Goal: Information Seeking & Learning: Learn about a topic

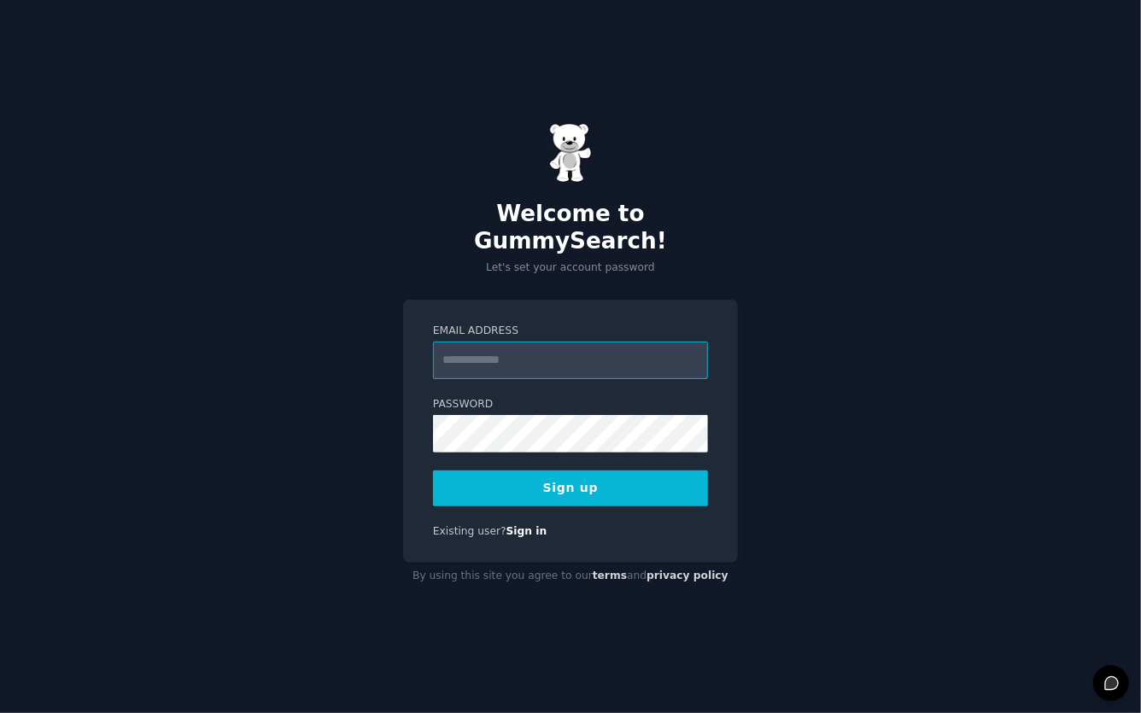
click at [543, 365] on input "Email Address" at bounding box center [570, 361] width 275 height 38
type input "**********"
click at [0, 713] on com-1password-button at bounding box center [0, 713] width 0 height 0
click at [543, 488] on button "Sign up" at bounding box center [570, 489] width 275 height 36
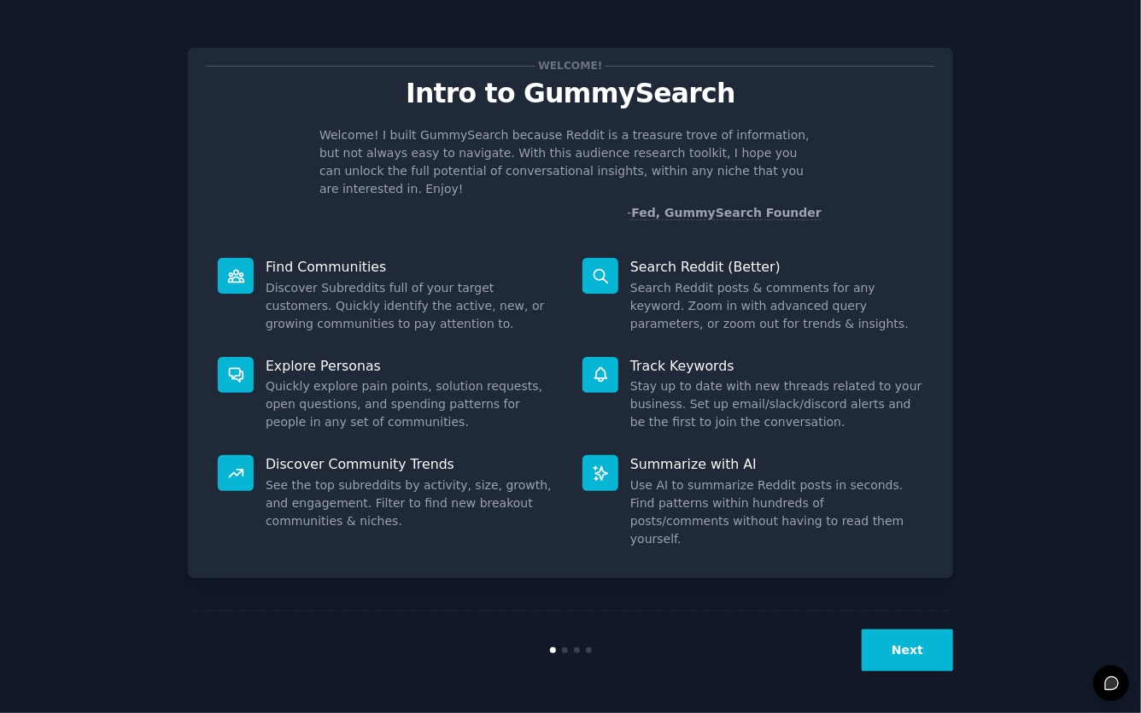
click at [873, 676] on div "Next" at bounding box center [571, 650] width 766 height 79
click at [873, 671] on button "Next" at bounding box center [907, 651] width 91 height 42
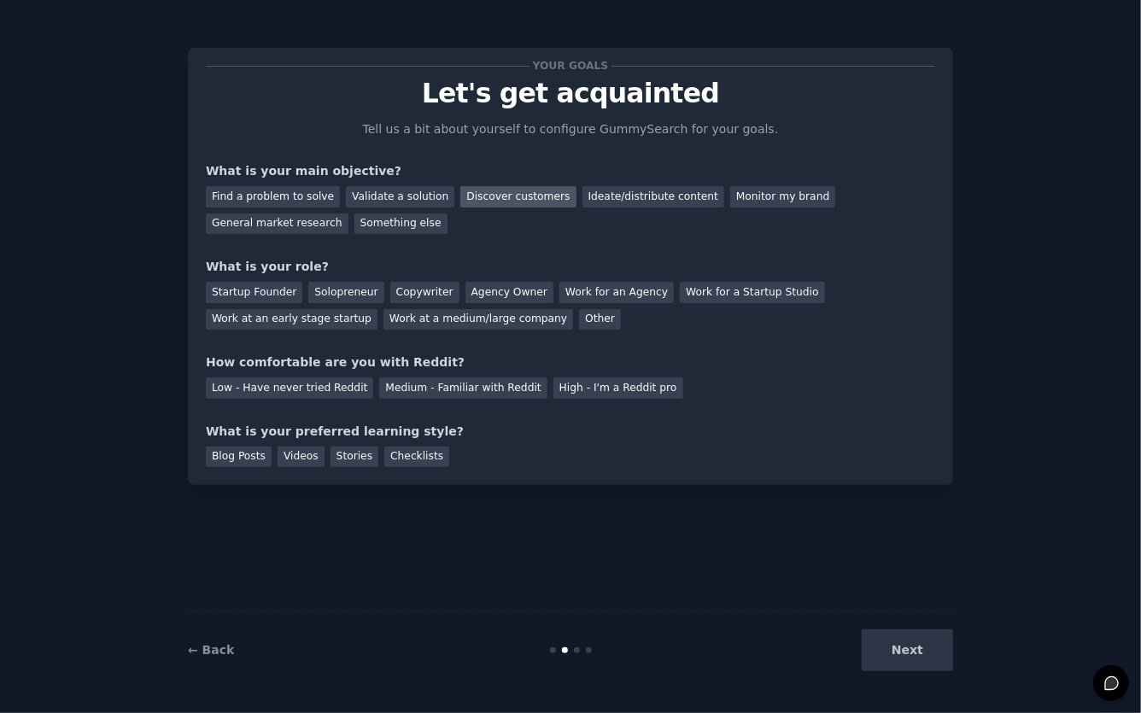
click at [461, 189] on div "Discover customers" at bounding box center [518, 196] width 115 height 21
click at [294, 197] on div "Find a problem to solve" at bounding box center [273, 196] width 134 height 21
click at [414, 285] on div "Copywriter" at bounding box center [424, 292] width 69 height 21
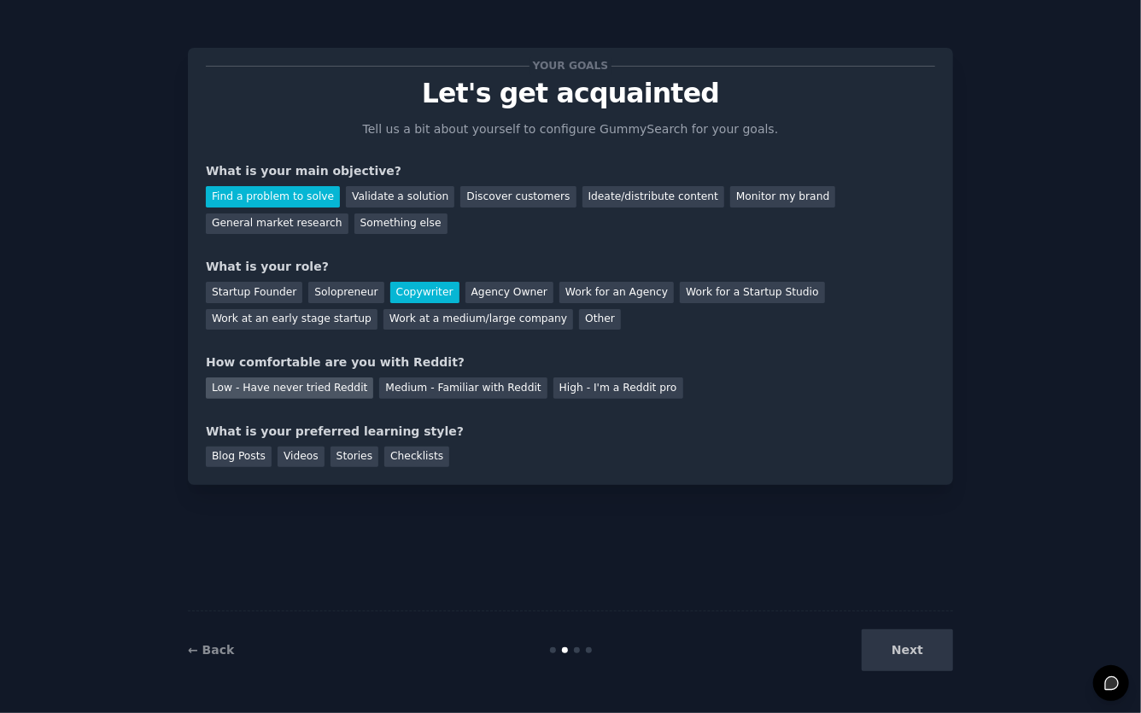
click at [345, 387] on div "Low - Have never tried Reddit" at bounding box center [289, 388] width 167 height 21
click at [414, 396] on div "Medium - Familiar with Reddit" at bounding box center [462, 388] width 167 height 21
click at [404, 462] on div "Checklists" at bounding box center [416, 457] width 65 height 21
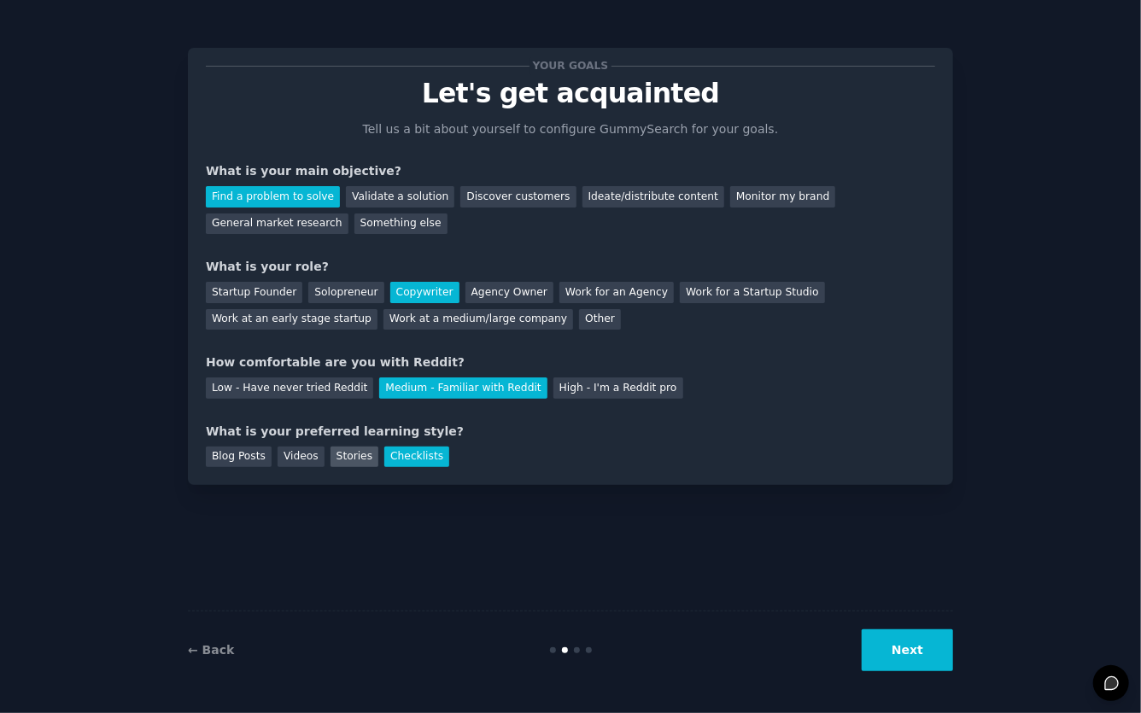
click at [362, 458] on div "Stories" at bounding box center [355, 457] width 48 height 21
click at [384, 455] on div "Checklists" at bounding box center [416, 457] width 65 height 21
click at [366, 447] on div "Stories" at bounding box center [355, 457] width 48 height 21
click at [895, 670] on button "Next" at bounding box center [907, 651] width 91 height 42
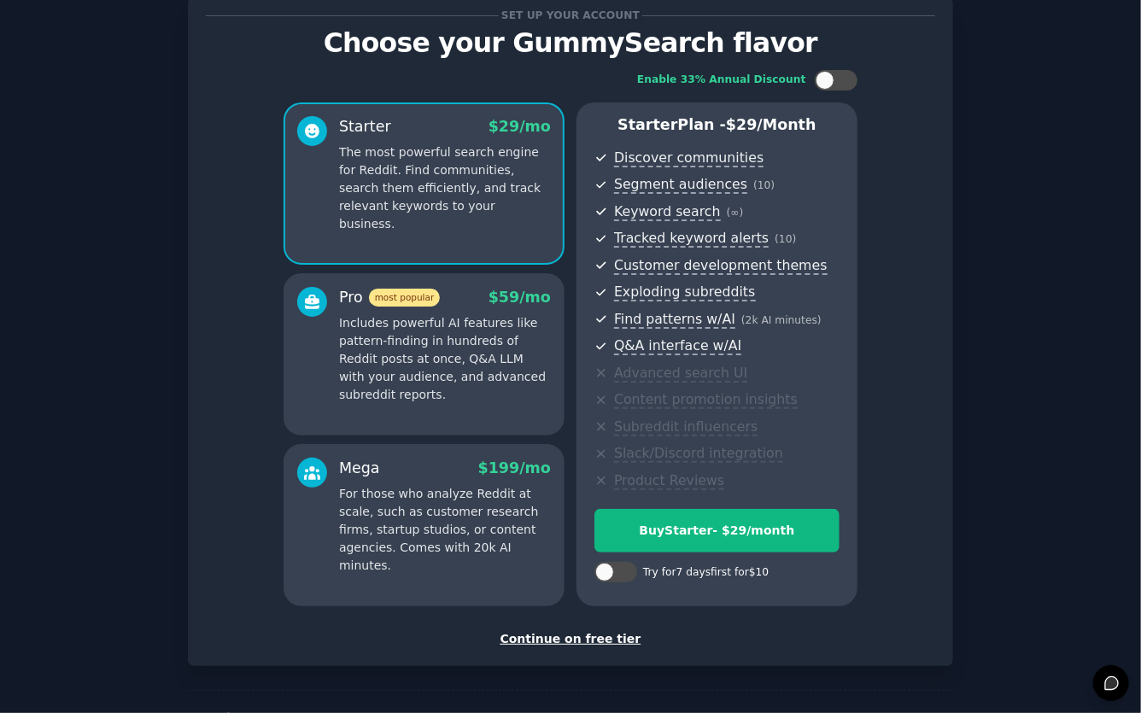
scroll to position [56, 0]
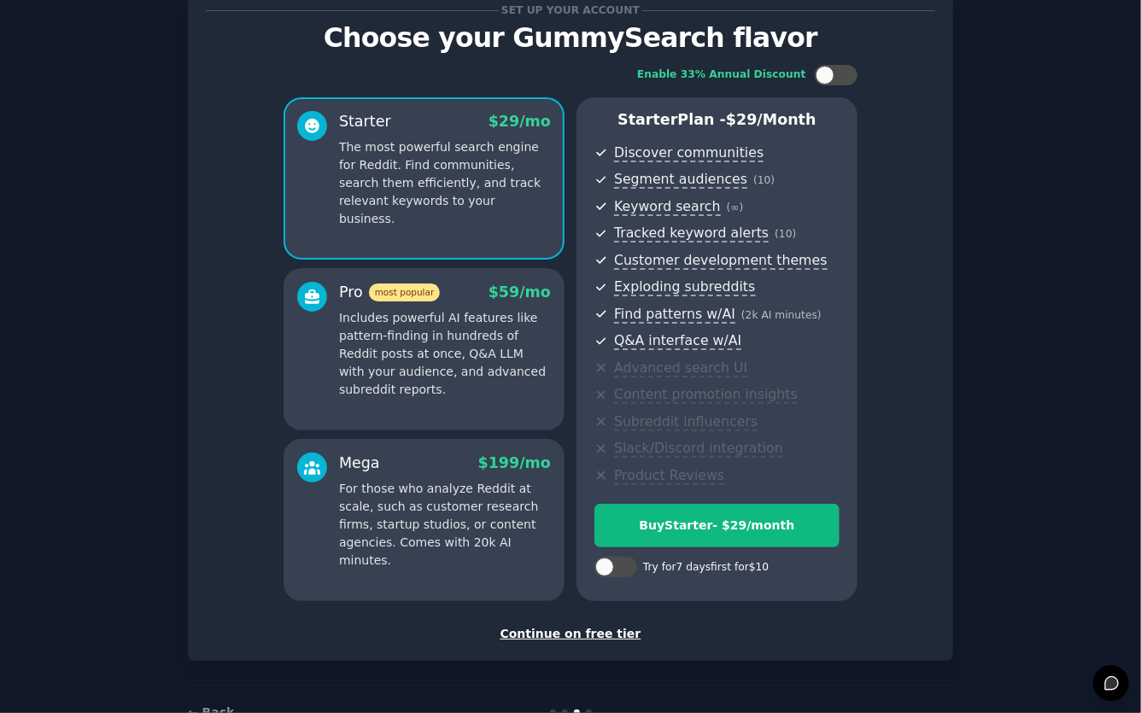
click at [500, 412] on div "Pro most popular $ 59 /mo Includes powerful AI features like pattern-finding in…" at bounding box center [424, 349] width 281 height 162
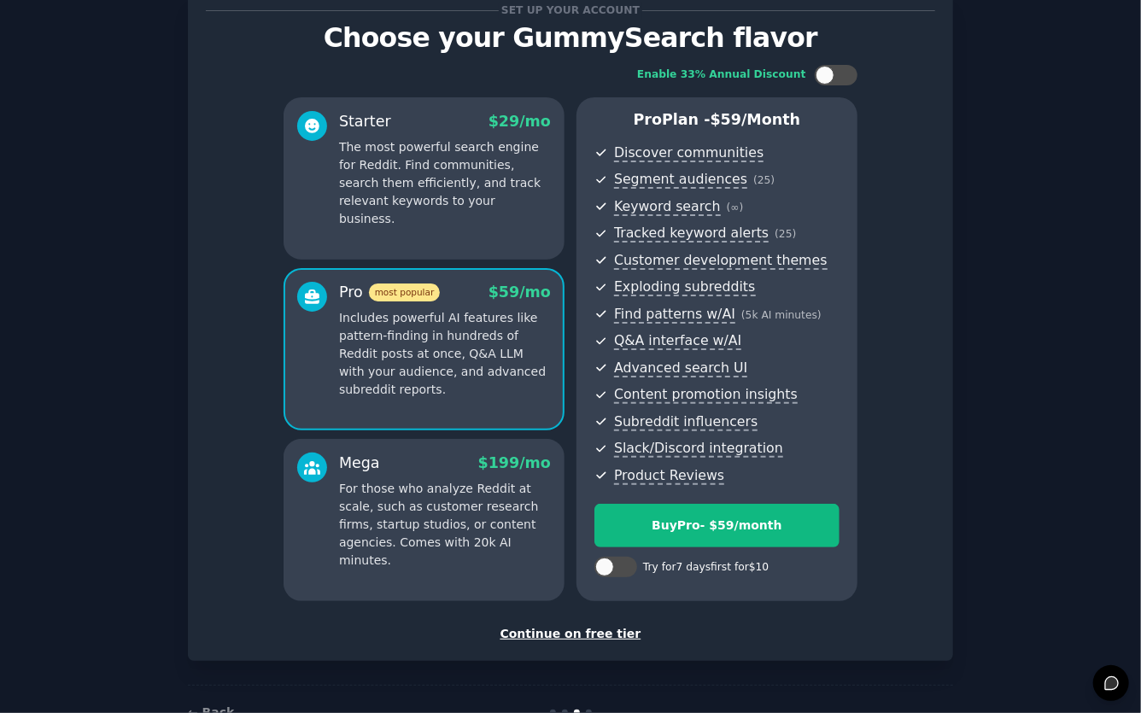
click at [492, 448] on div "Mega $ 199 /mo For those who analyze Reddit at scale, such as customer research…" at bounding box center [424, 520] width 281 height 162
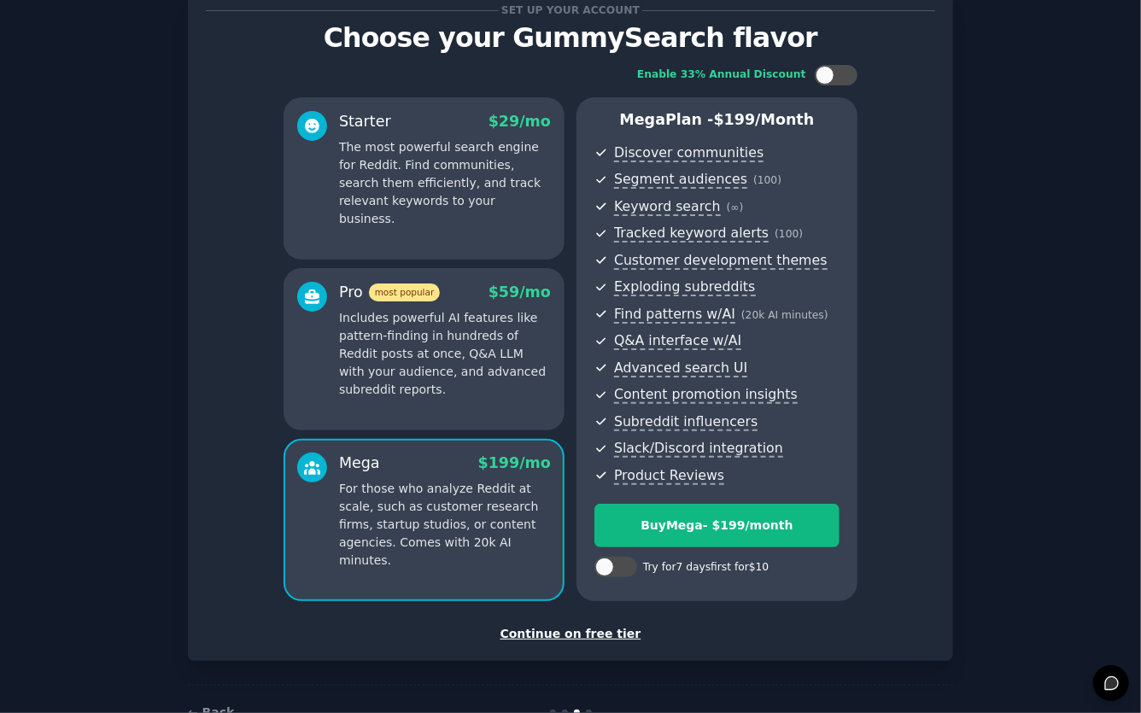
click at [489, 412] on div "Pro most popular $ 59 /mo Includes powerful AI features like pattern-finding in…" at bounding box center [424, 349] width 281 height 162
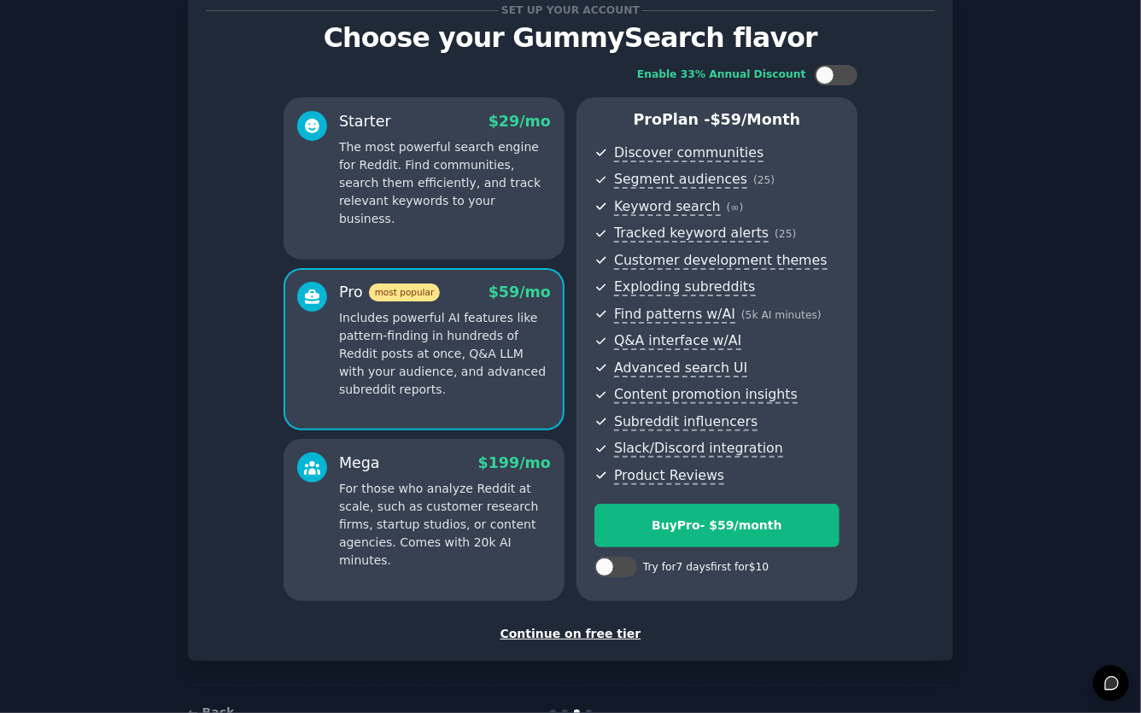
click at [468, 475] on div "Mega $ 199 /mo For those who analyze Reddit at scale, such as customer research…" at bounding box center [445, 511] width 212 height 117
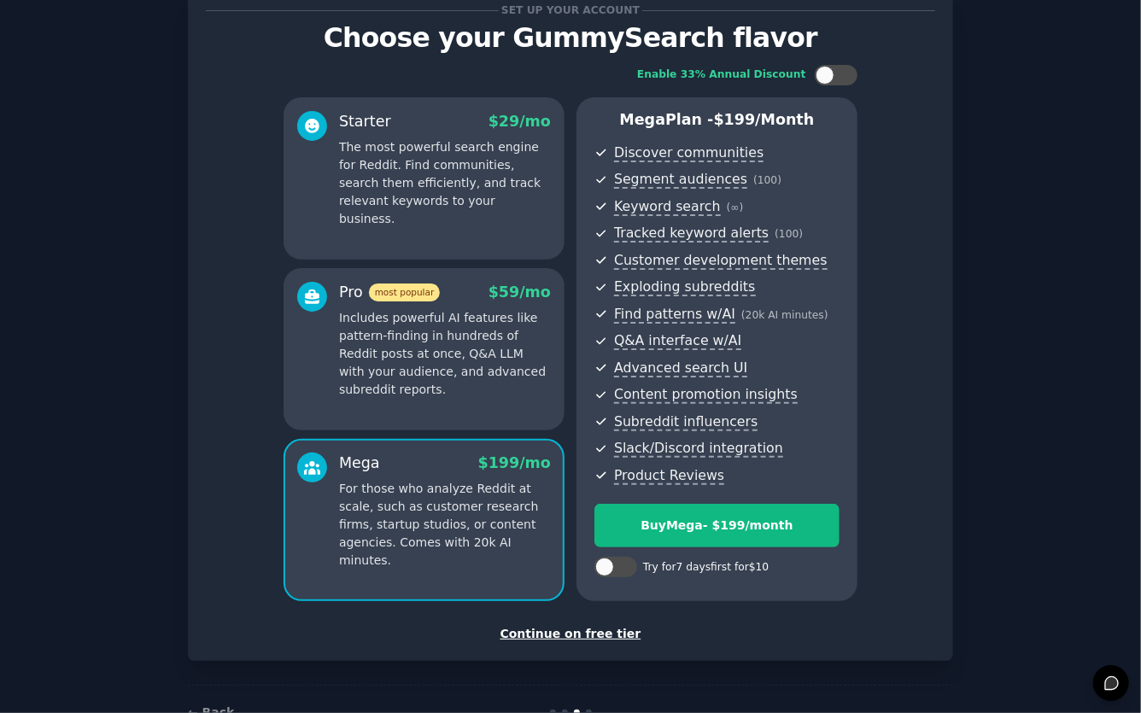
click at [478, 391] on p "Includes powerful AI features like pattern-finding in hundreds of Reddit posts …" at bounding box center [445, 354] width 212 height 90
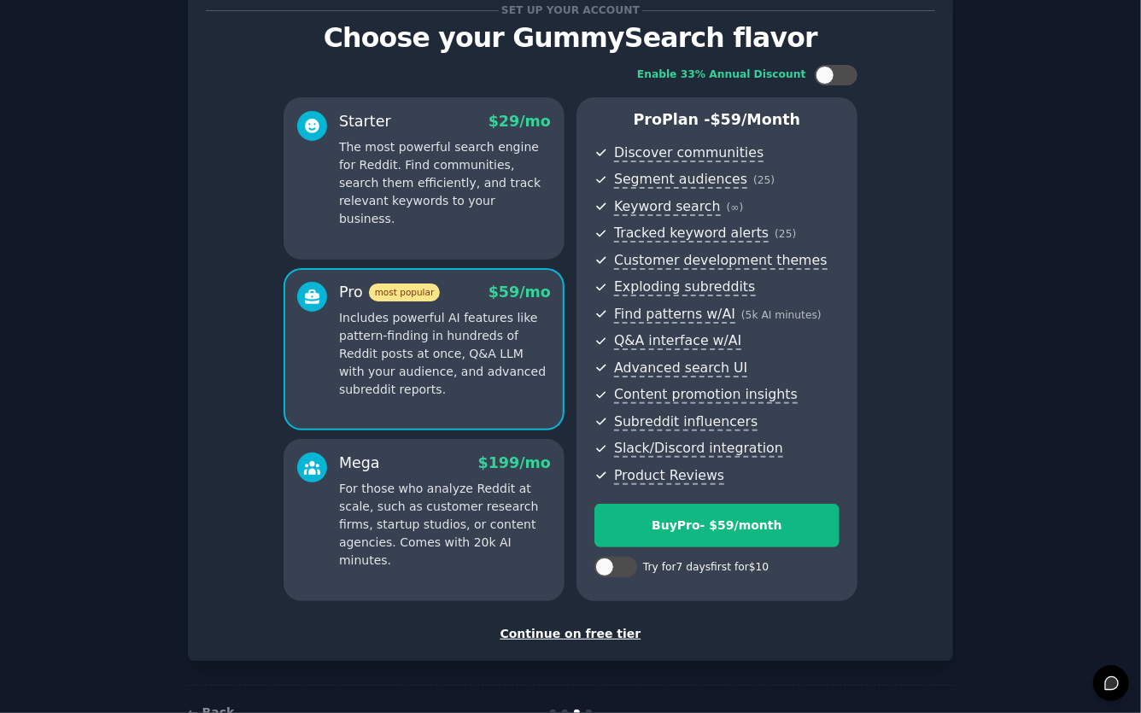
click at [442, 511] on p "For those who analyze Reddit at scale, such as customer research firms, startup…" at bounding box center [445, 525] width 212 height 90
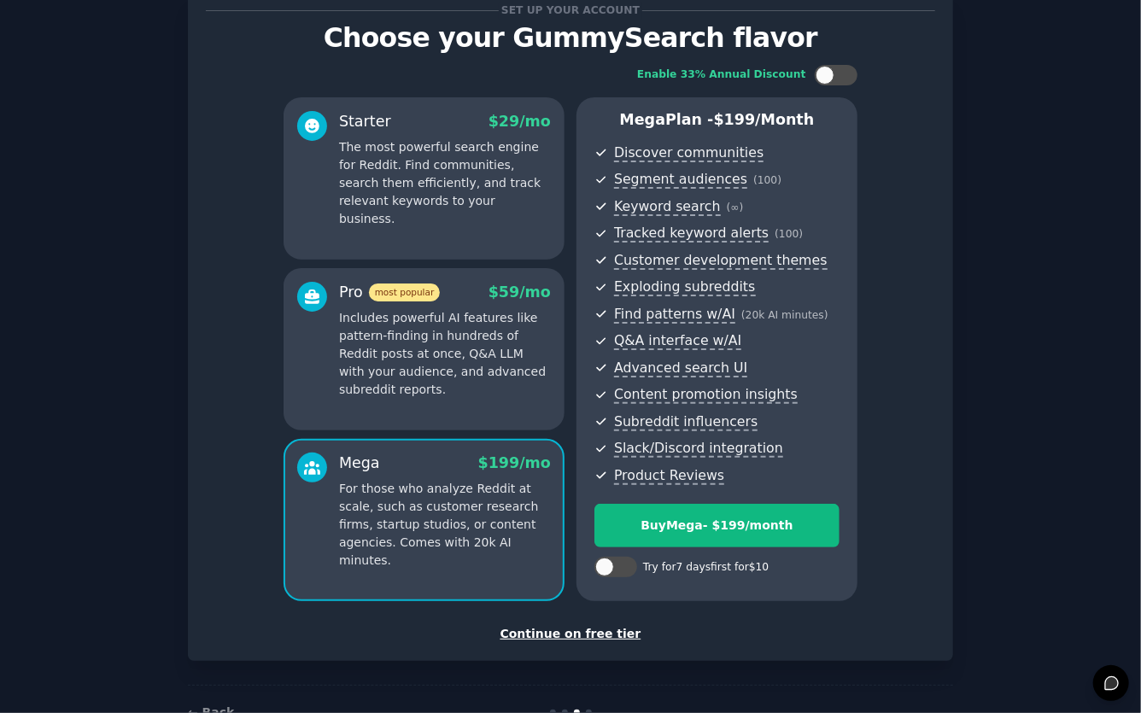
click at [450, 405] on div "Pro most popular $ 59 /mo Includes powerful AI features like pattern-finding in…" at bounding box center [424, 349] width 281 height 162
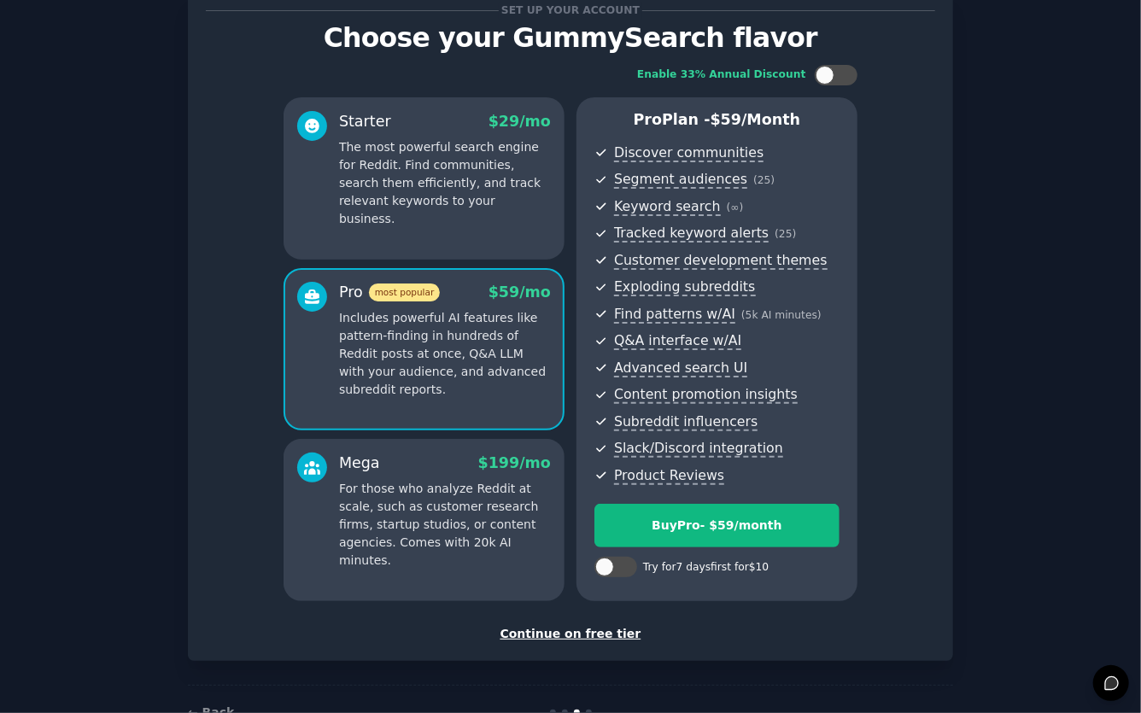
click at [437, 494] on p "For those who analyze Reddit at scale, such as customer research firms, startup…" at bounding box center [445, 525] width 212 height 90
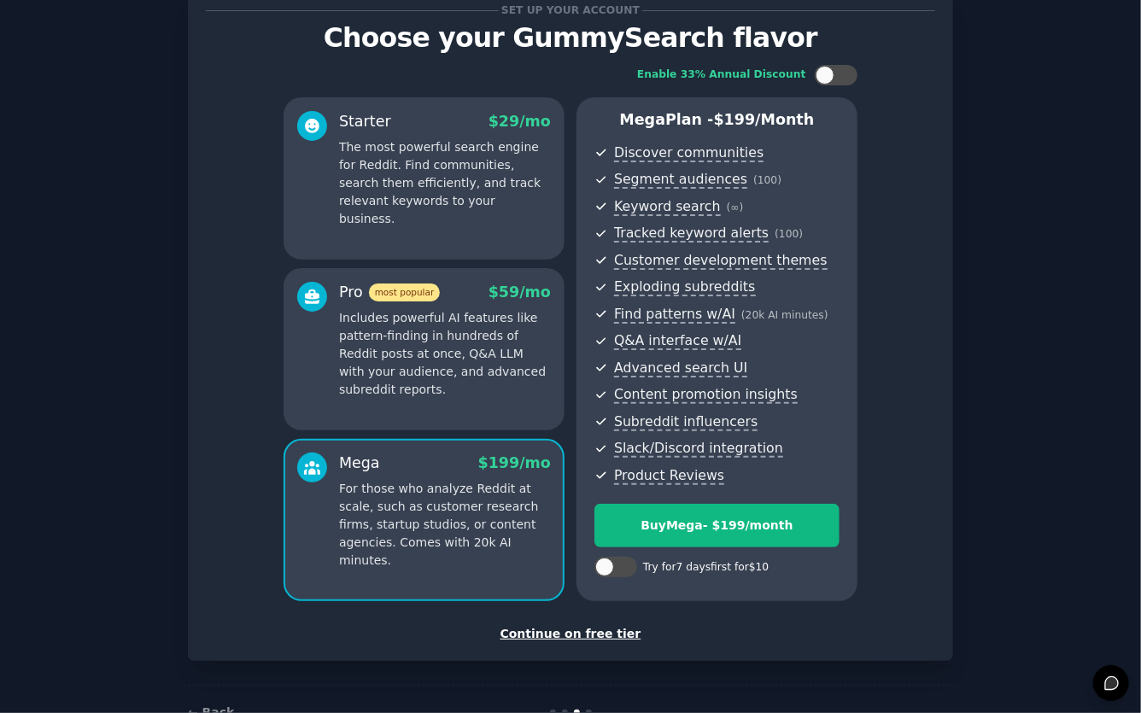
click at [450, 409] on div "Pro most popular $ 59 /mo Includes powerful AI features like pattern-finding in…" at bounding box center [424, 349] width 281 height 162
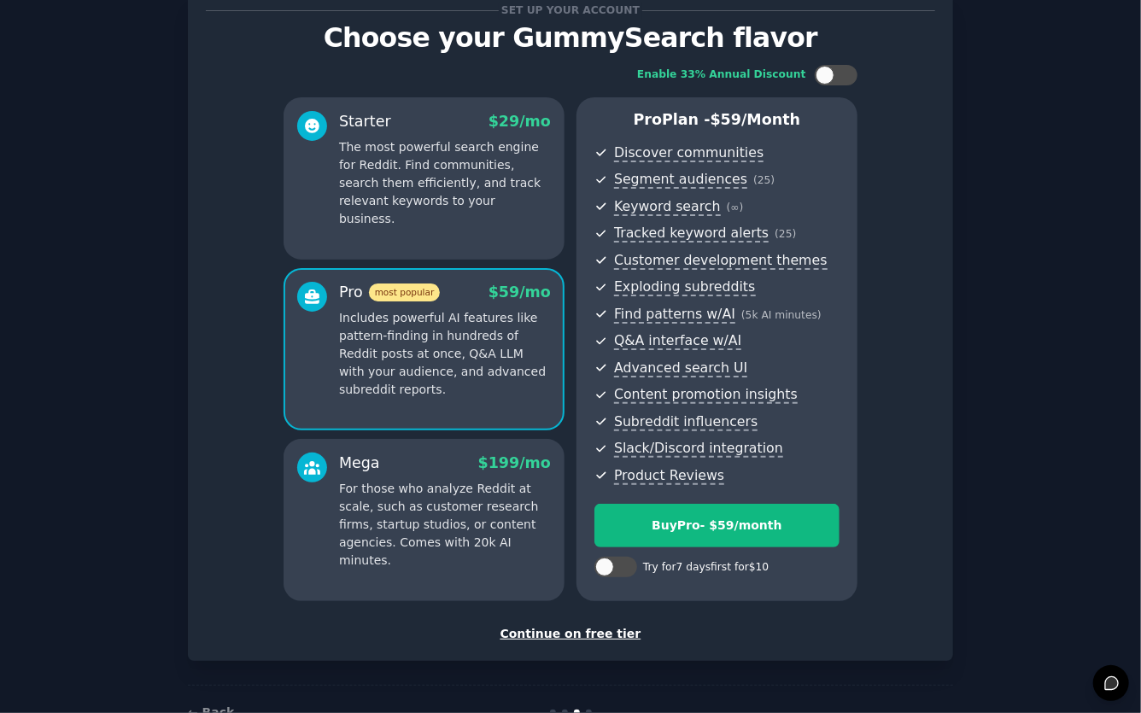
click at [419, 484] on p "For those who analyze Reddit at scale, such as customer research firms, startup…" at bounding box center [445, 525] width 212 height 90
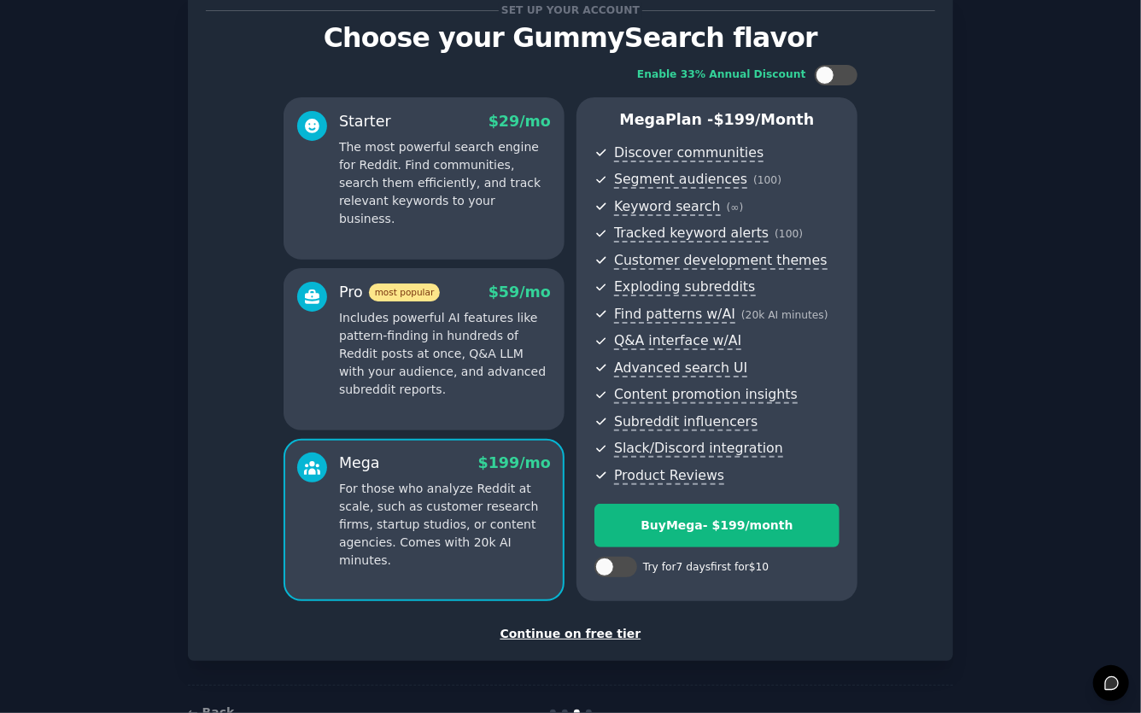
click at [431, 396] on p "Includes powerful AI features like pattern-finding in hundreds of Reddit posts …" at bounding box center [445, 354] width 212 height 90
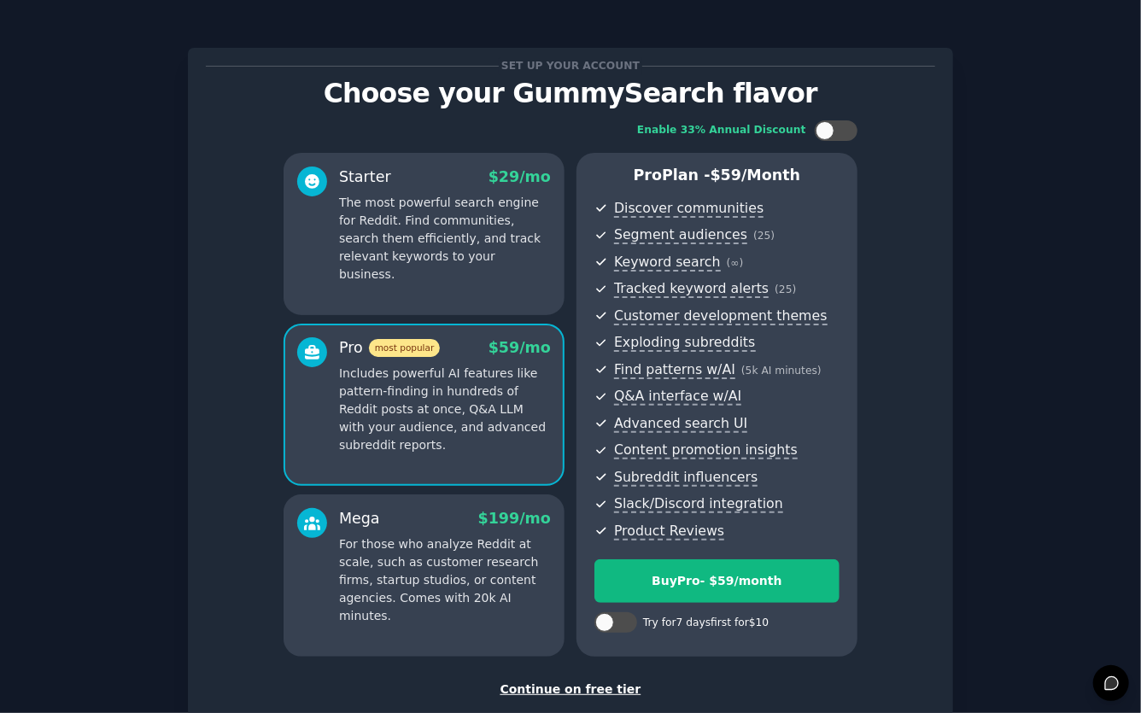
scroll to position [105, 0]
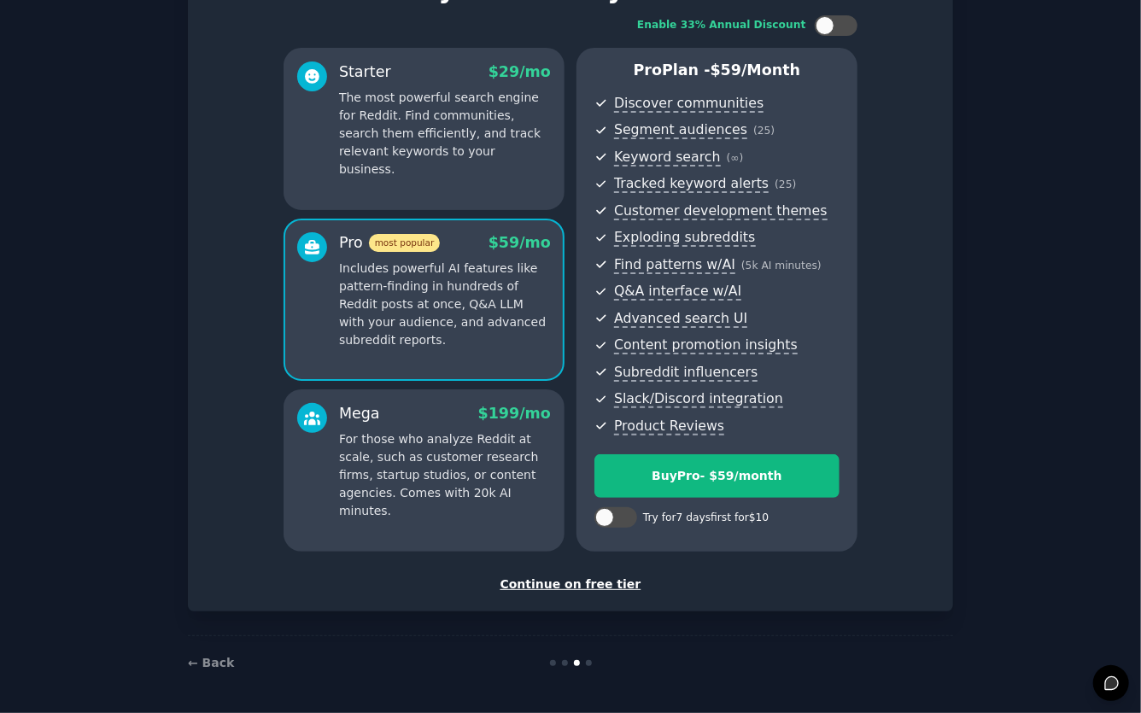
click at [554, 590] on div "Continue on free tier" at bounding box center [571, 585] width 730 height 18
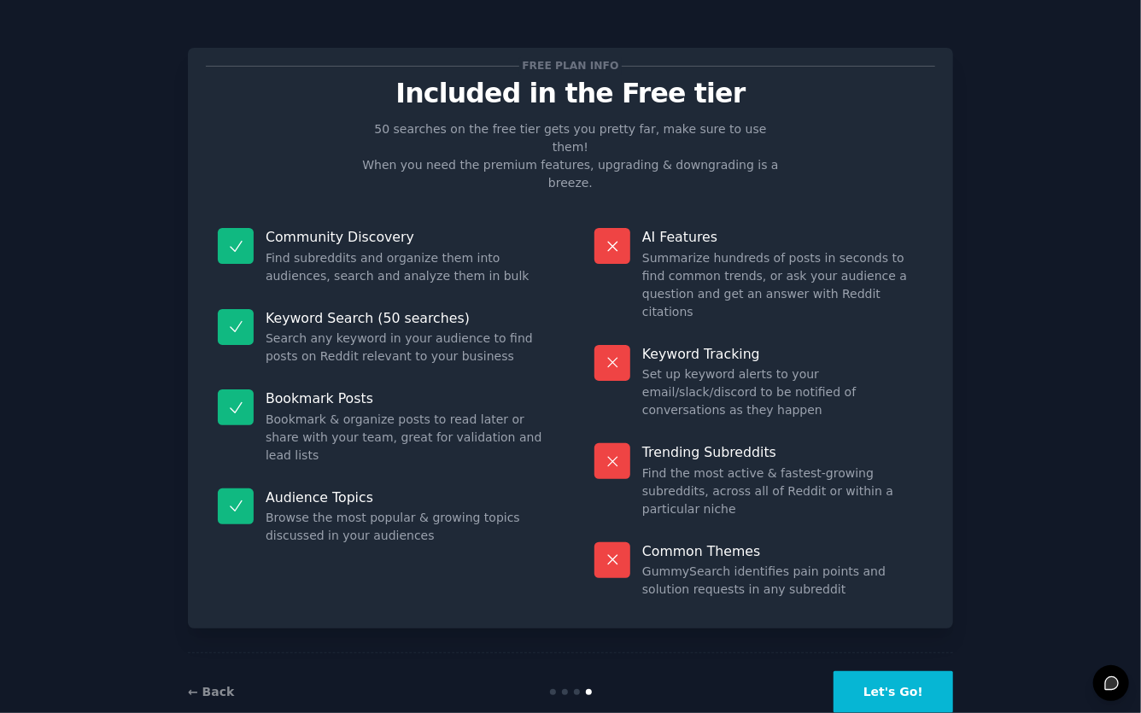
click at [871, 672] on button "Let's Go!" at bounding box center [894, 693] width 120 height 42
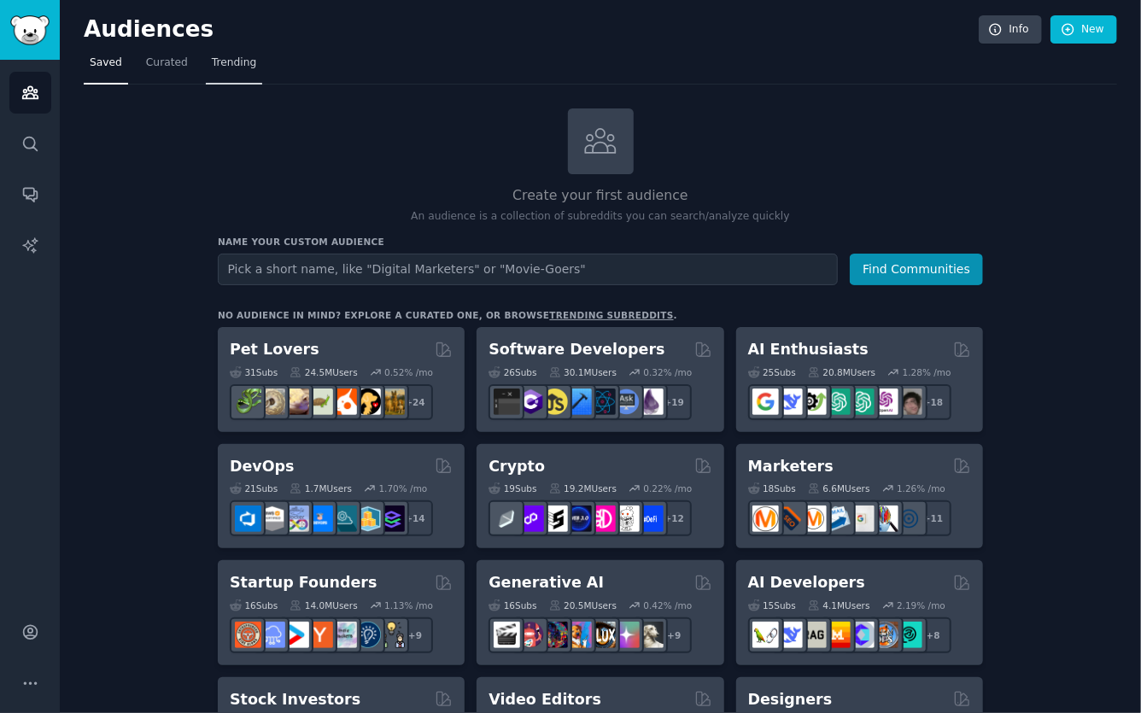
click at [229, 78] on link "Trending" at bounding box center [234, 67] width 56 height 35
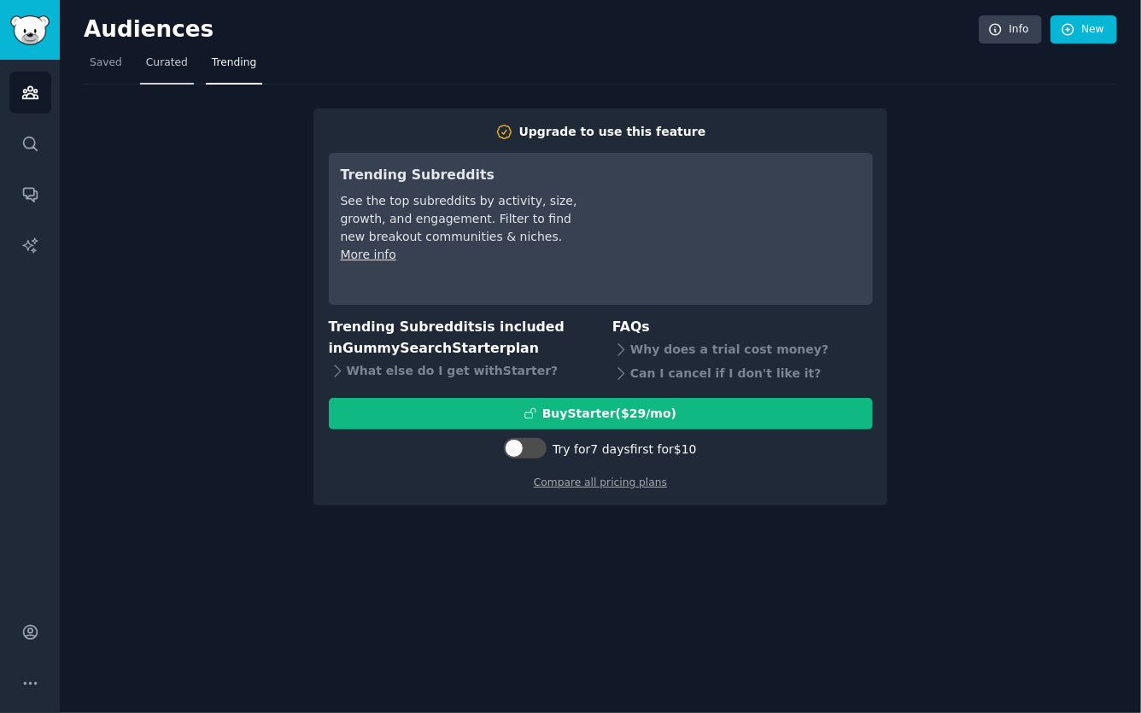
click at [173, 68] on span "Curated" at bounding box center [167, 63] width 42 height 15
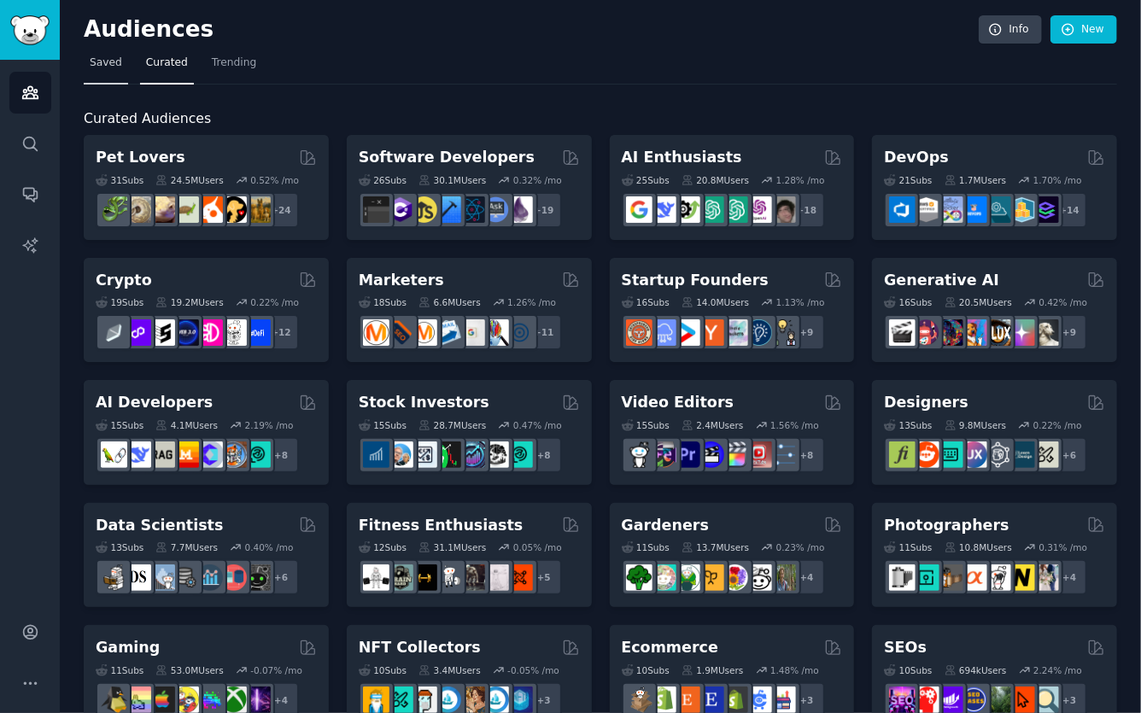
click at [114, 66] on span "Saved" at bounding box center [106, 63] width 32 height 15
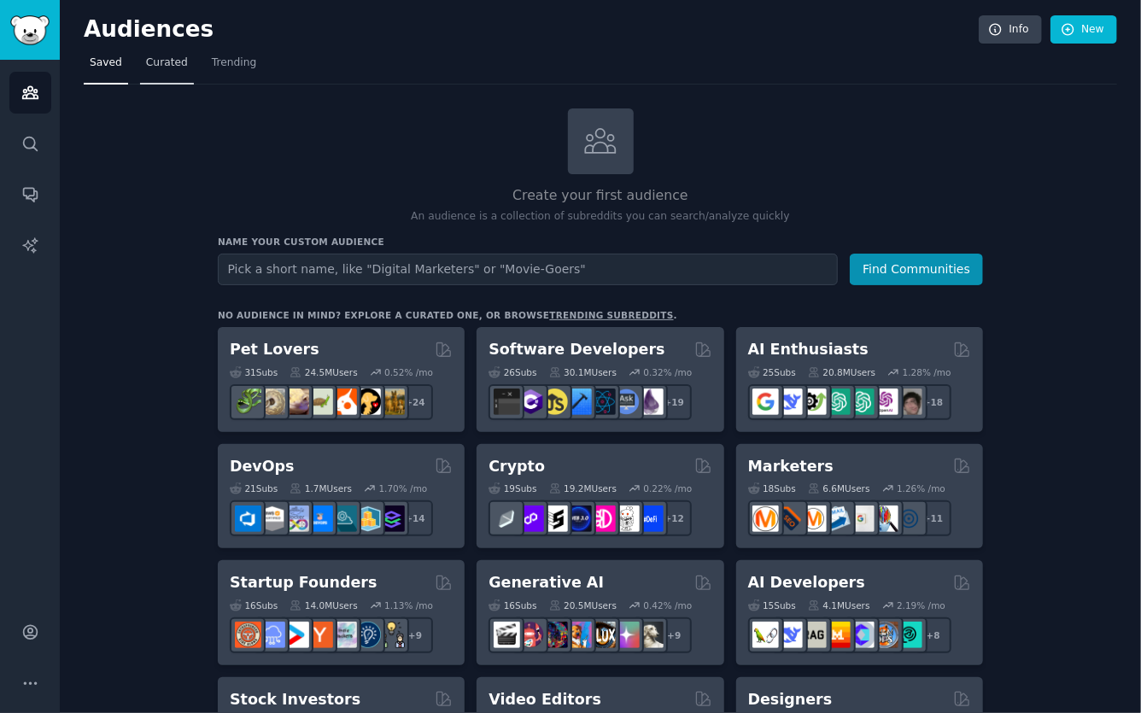
click at [150, 62] on span "Curated" at bounding box center [167, 63] width 42 height 15
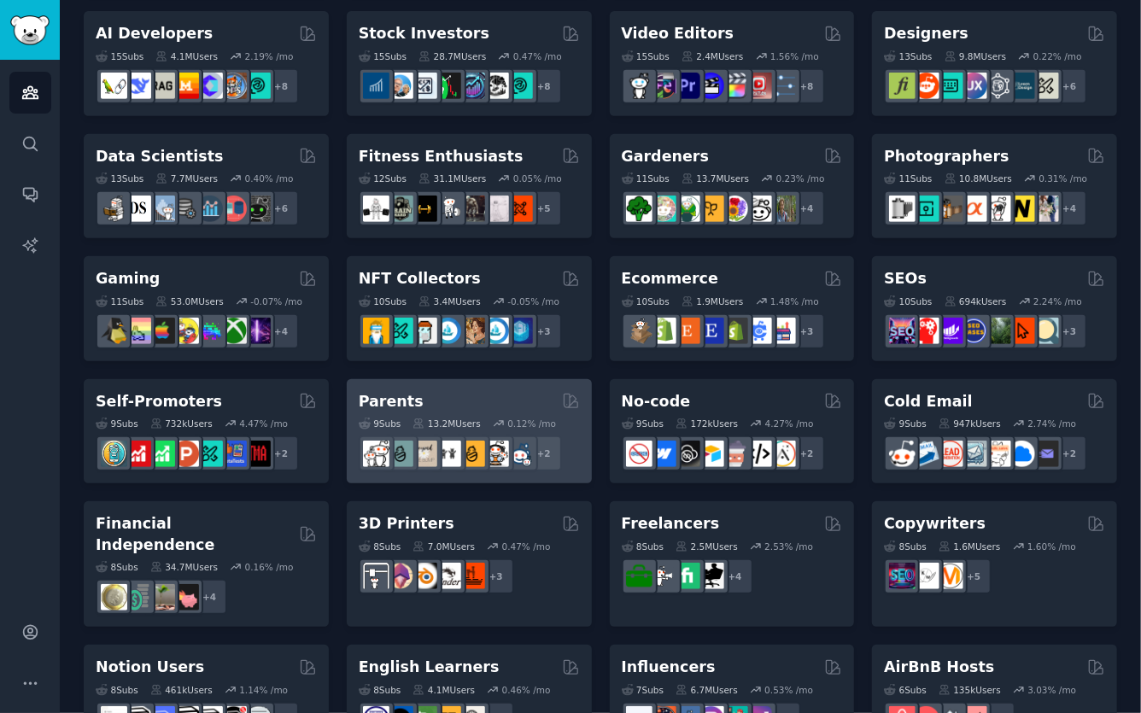
scroll to position [361, 0]
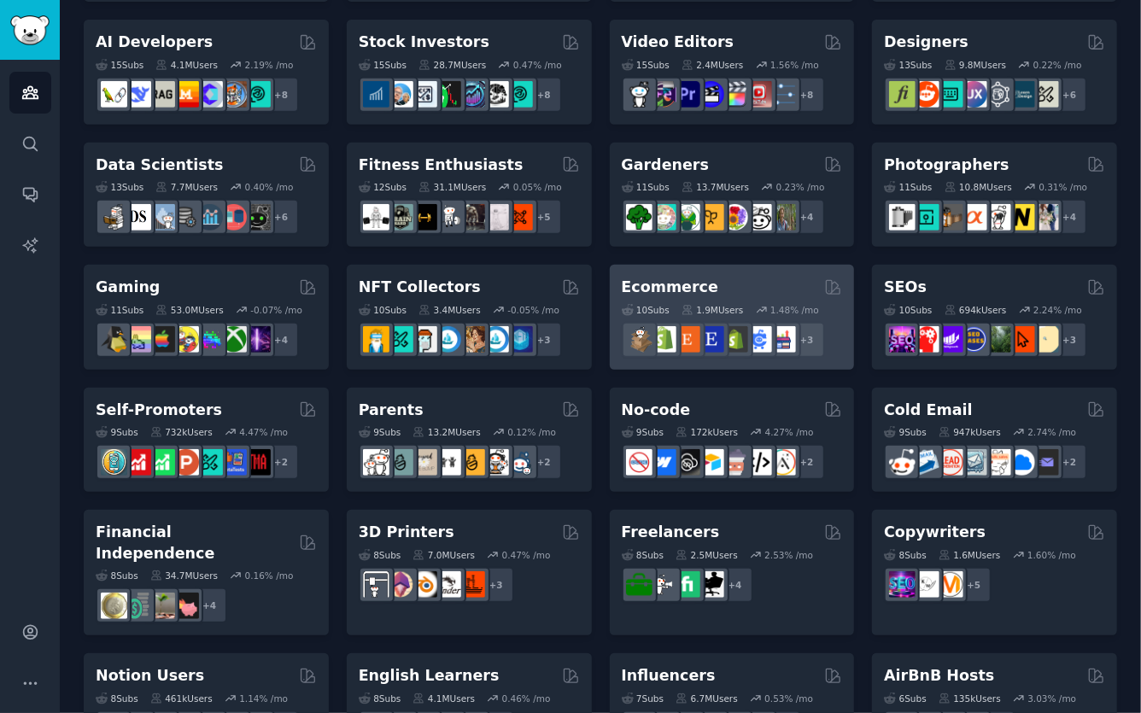
click at [785, 286] on div "Ecommerce" at bounding box center [732, 287] width 221 height 21
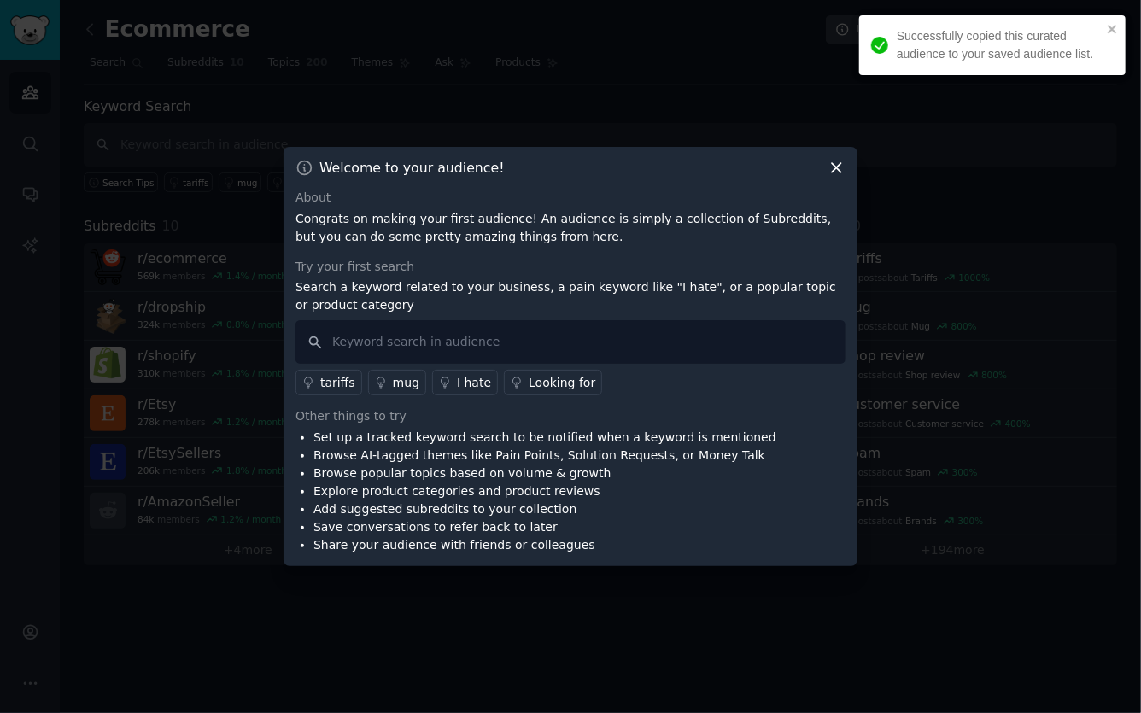
click at [970, 532] on div at bounding box center [570, 356] width 1141 height 713
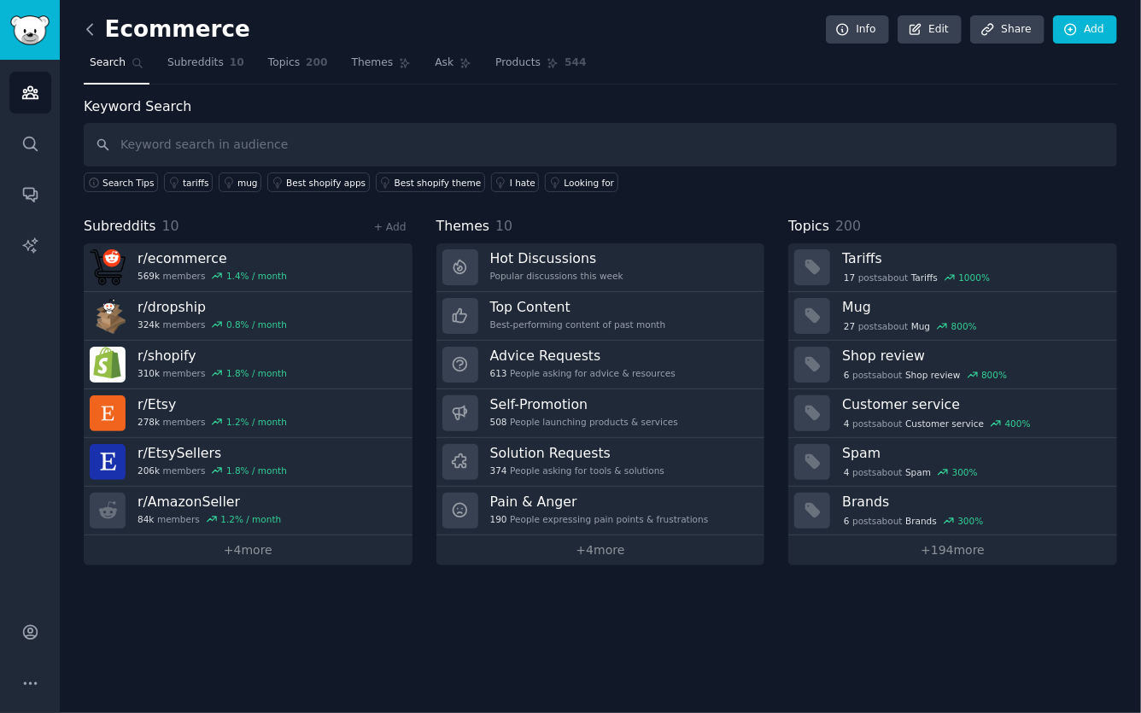
click at [95, 27] on icon at bounding box center [90, 30] width 18 height 18
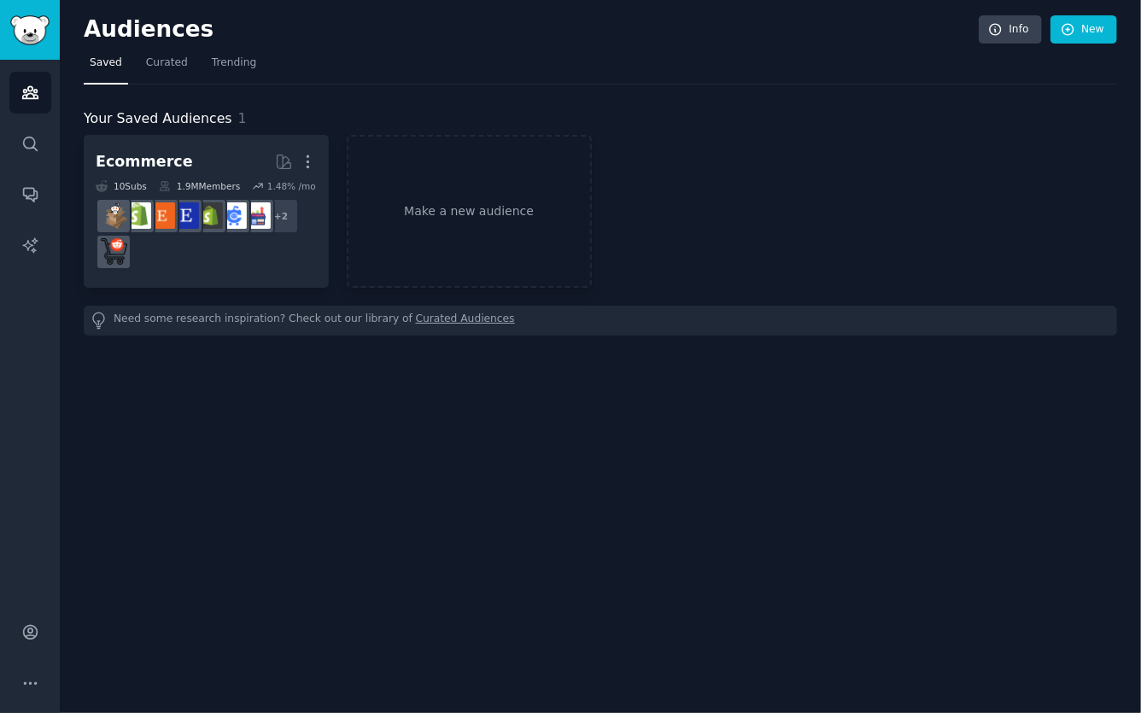
click at [103, 65] on span "Saved" at bounding box center [106, 63] width 32 height 15
click at [149, 65] on span "Curated" at bounding box center [167, 63] width 42 height 15
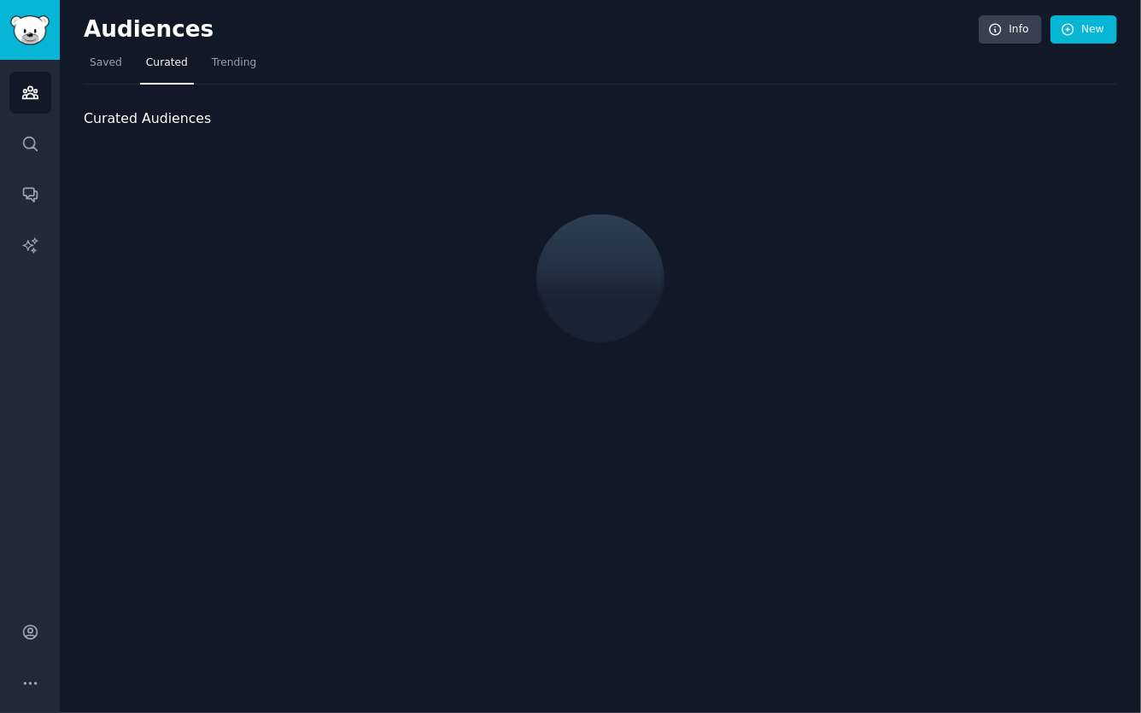
click at [263, 67] on nav "Saved Curated Trending" at bounding box center [601, 67] width 1034 height 35
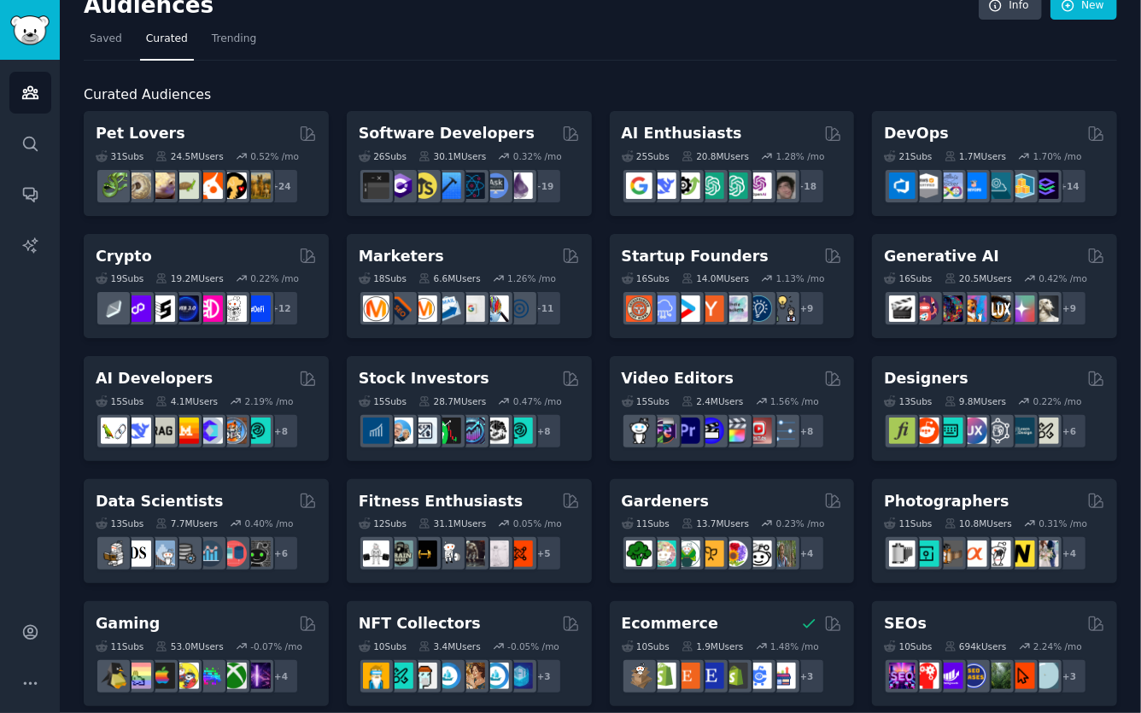
scroll to position [30, 0]
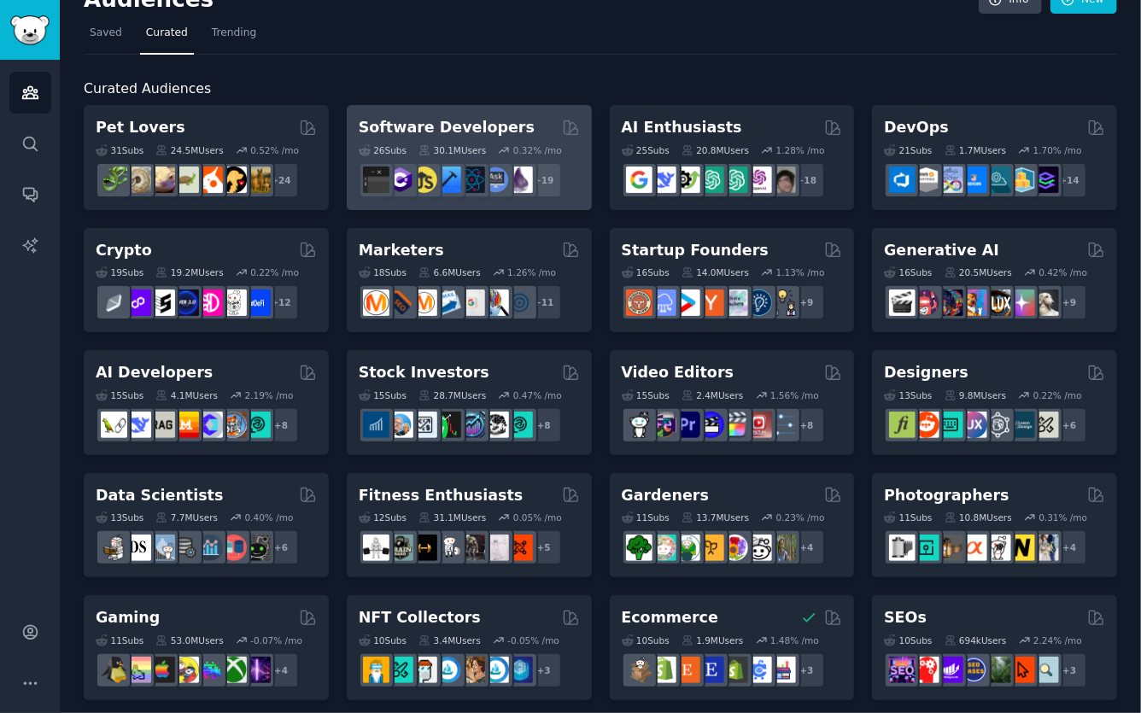
click at [411, 139] on div "26 Sub s 30.1M Users 0.32 % /mo r/software + 19" at bounding box center [469, 168] width 221 height 60
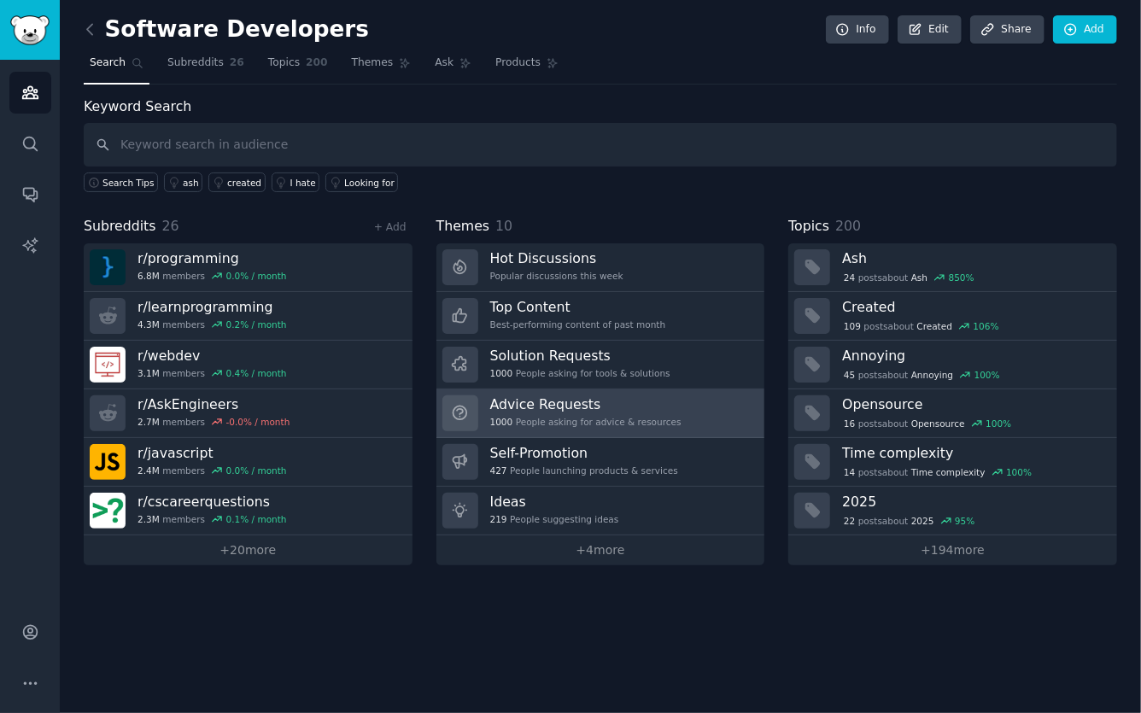
click at [511, 412] on h3 "Advice Requests" at bounding box center [585, 405] width 191 height 18
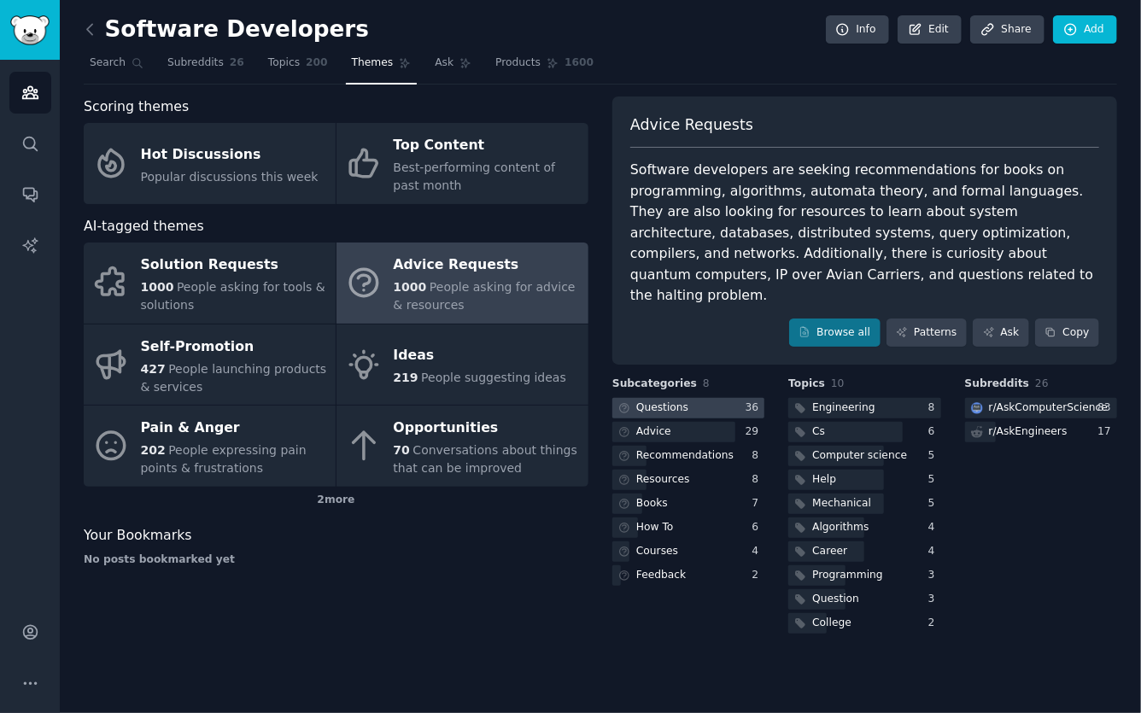
click at [667, 401] on div "Questions" at bounding box center [663, 408] width 52 height 15
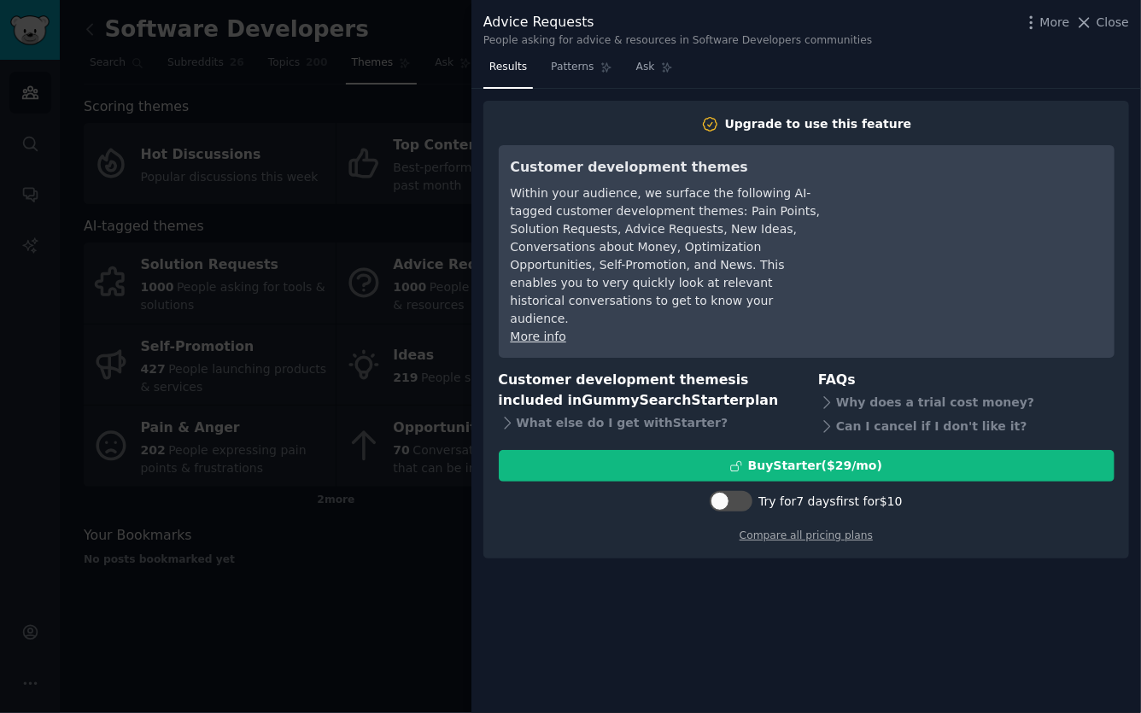
click at [363, 428] on div at bounding box center [570, 356] width 1141 height 713
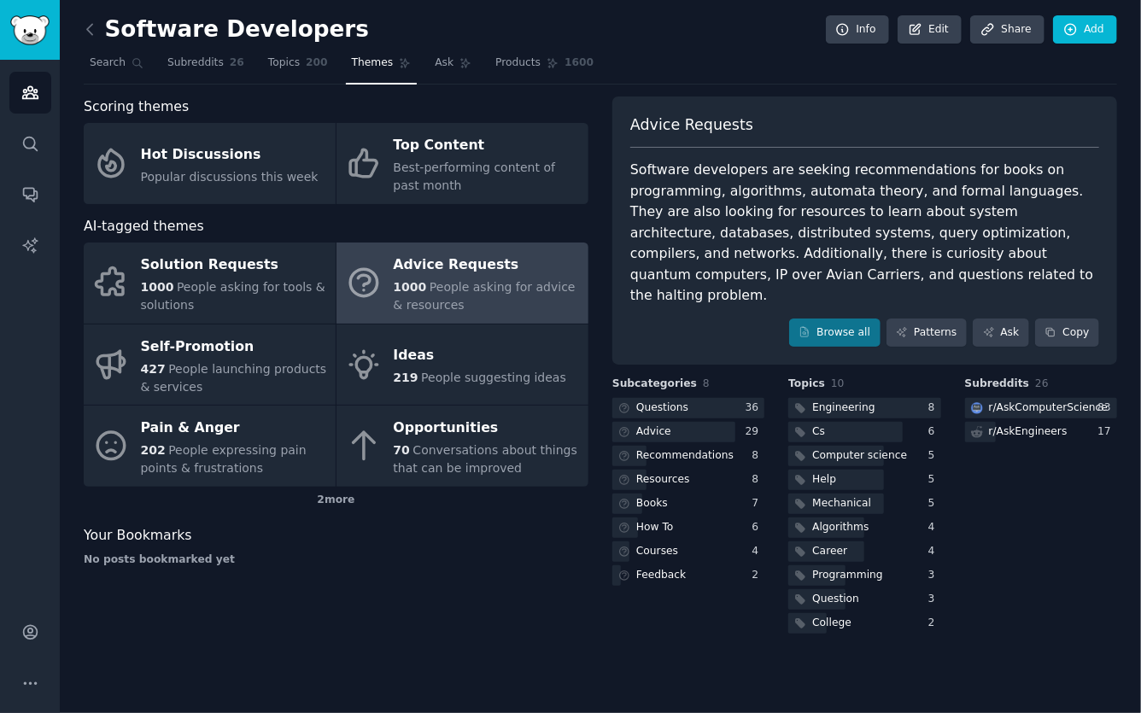
click at [98, 27] on link at bounding box center [94, 29] width 21 height 27
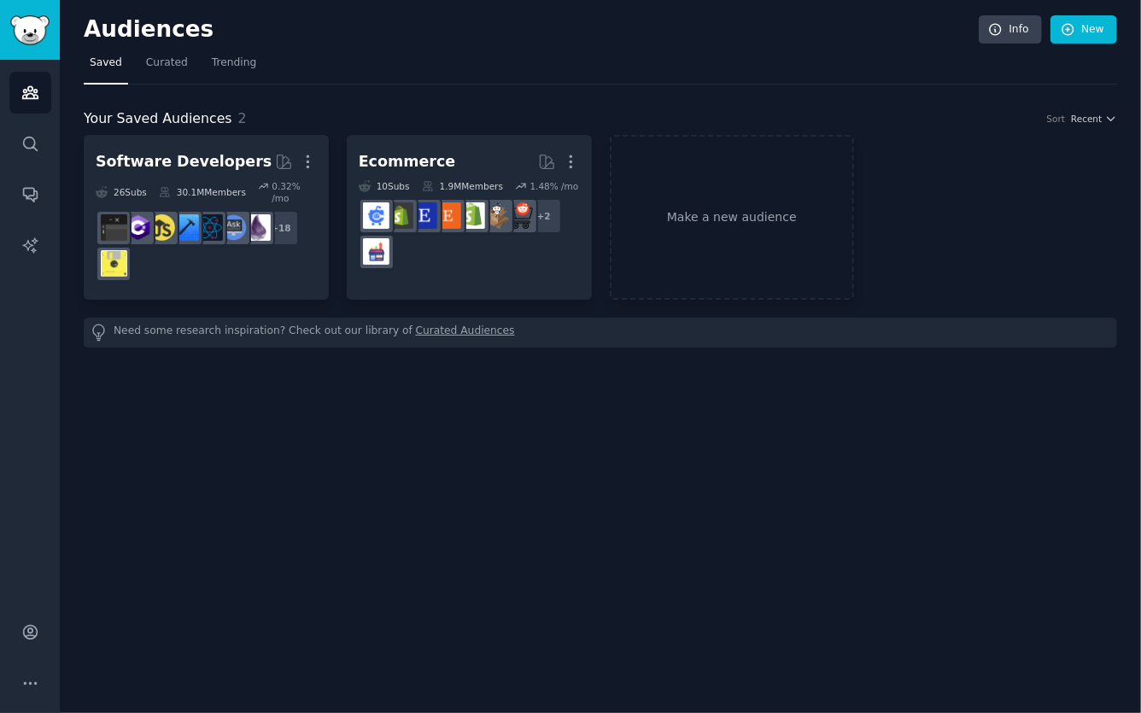
click at [93, 33] on h2 "Audiences" at bounding box center [531, 29] width 895 height 27
click at [28, 192] on icon "Sidebar" at bounding box center [30, 194] width 18 height 18
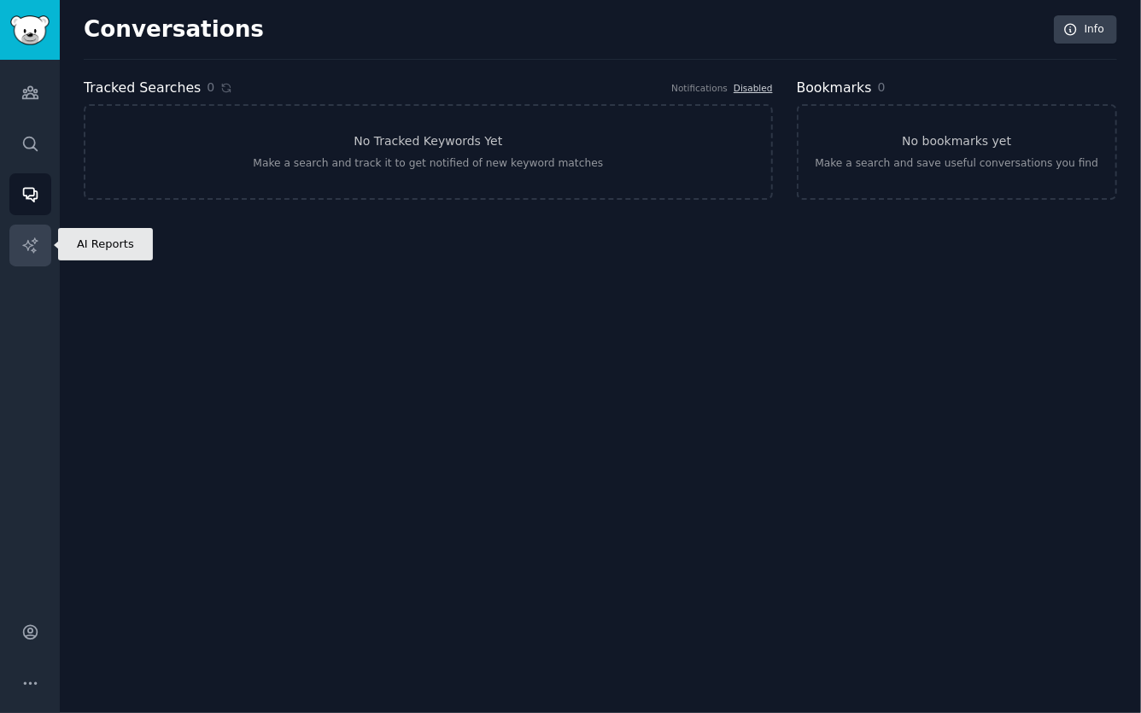
click at [34, 239] on icon "Sidebar" at bounding box center [29, 245] width 15 height 15
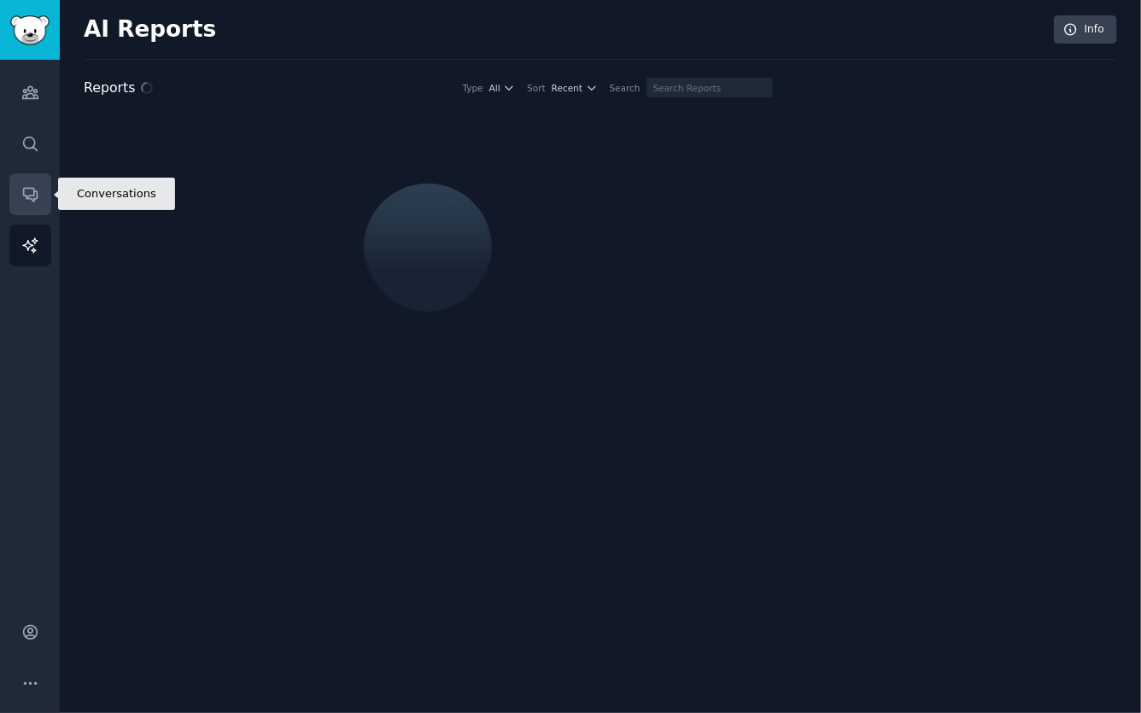
click at [30, 205] on link "Conversations" at bounding box center [30, 194] width 42 height 42
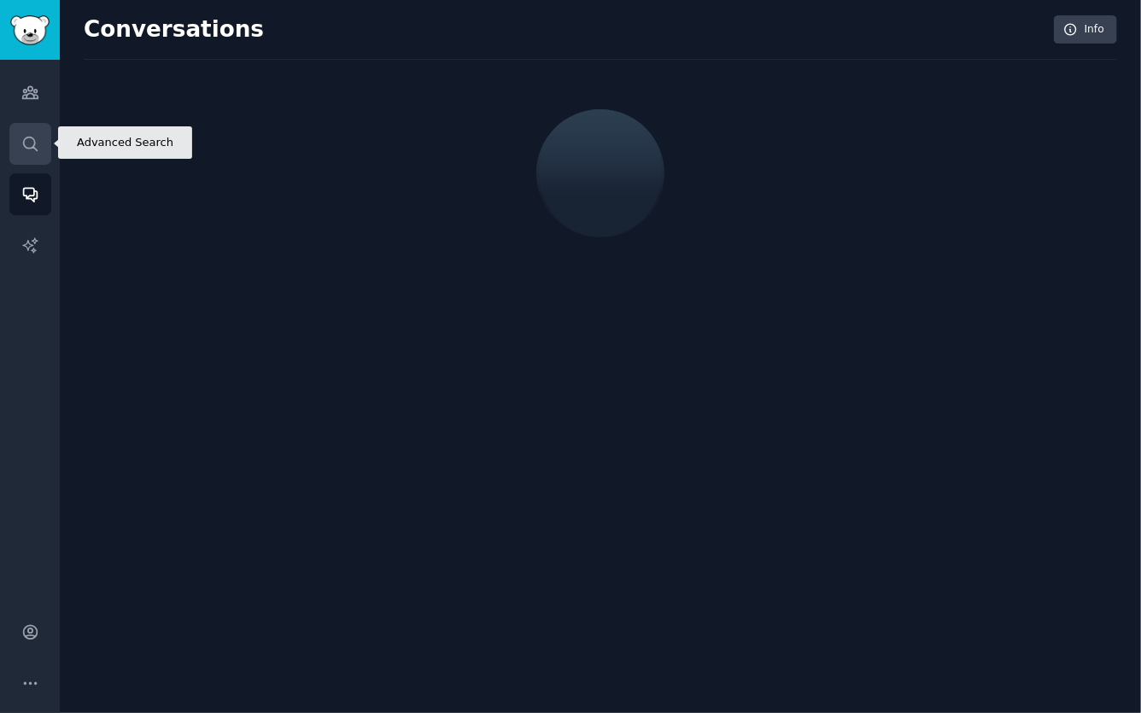
click at [32, 153] on link "Search" at bounding box center [30, 144] width 42 height 42
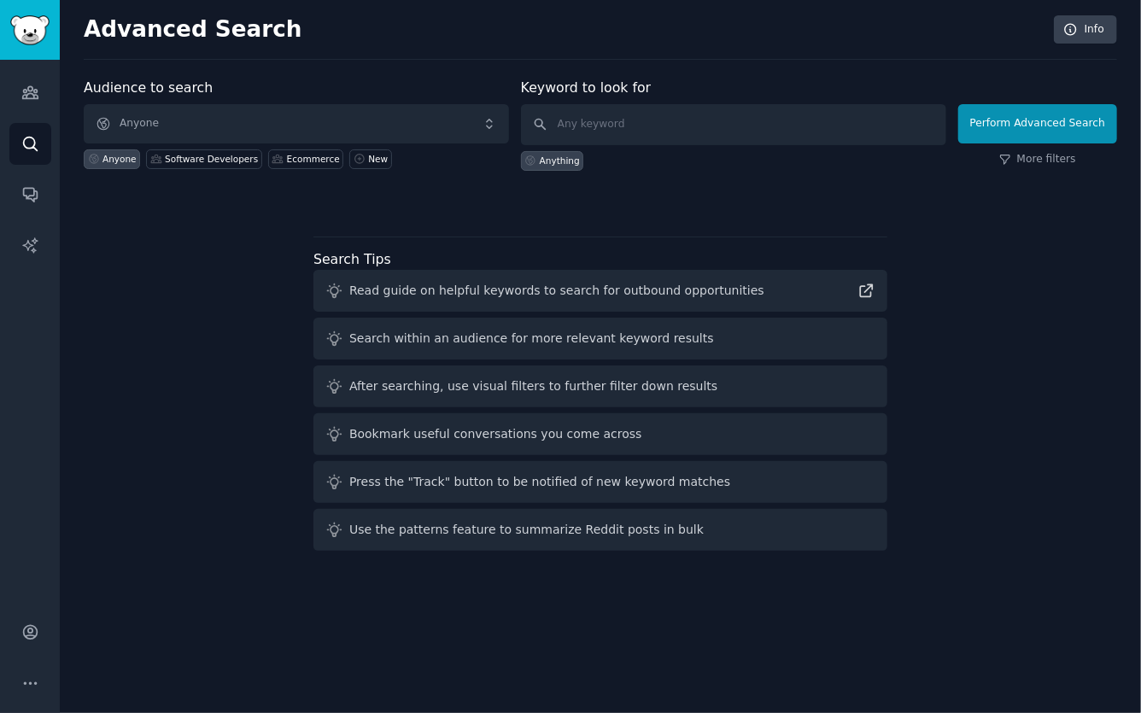
click at [53, 89] on div "Audiences Search Conversations AI Reports" at bounding box center [30, 327] width 60 height 534
click at [36, 94] on icon "Sidebar" at bounding box center [30, 93] width 18 height 18
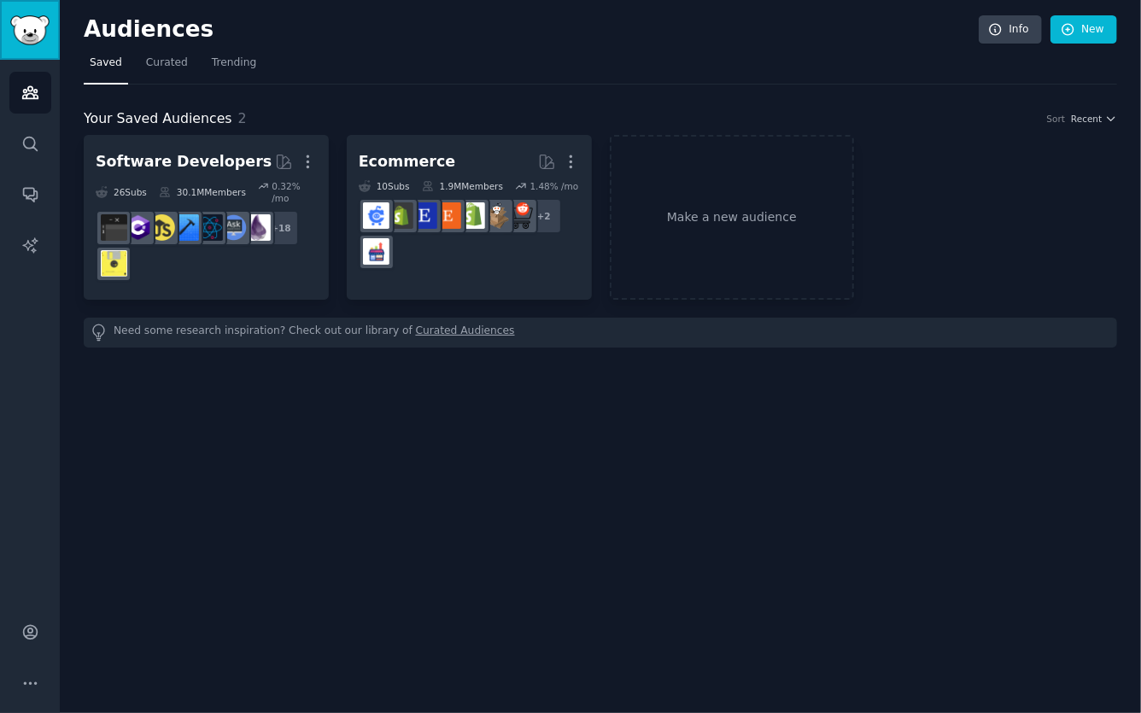
click at [44, 40] on img "Sidebar" at bounding box center [29, 30] width 39 height 30
click at [207, 60] on link "Trending" at bounding box center [234, 67] width 56 height 35
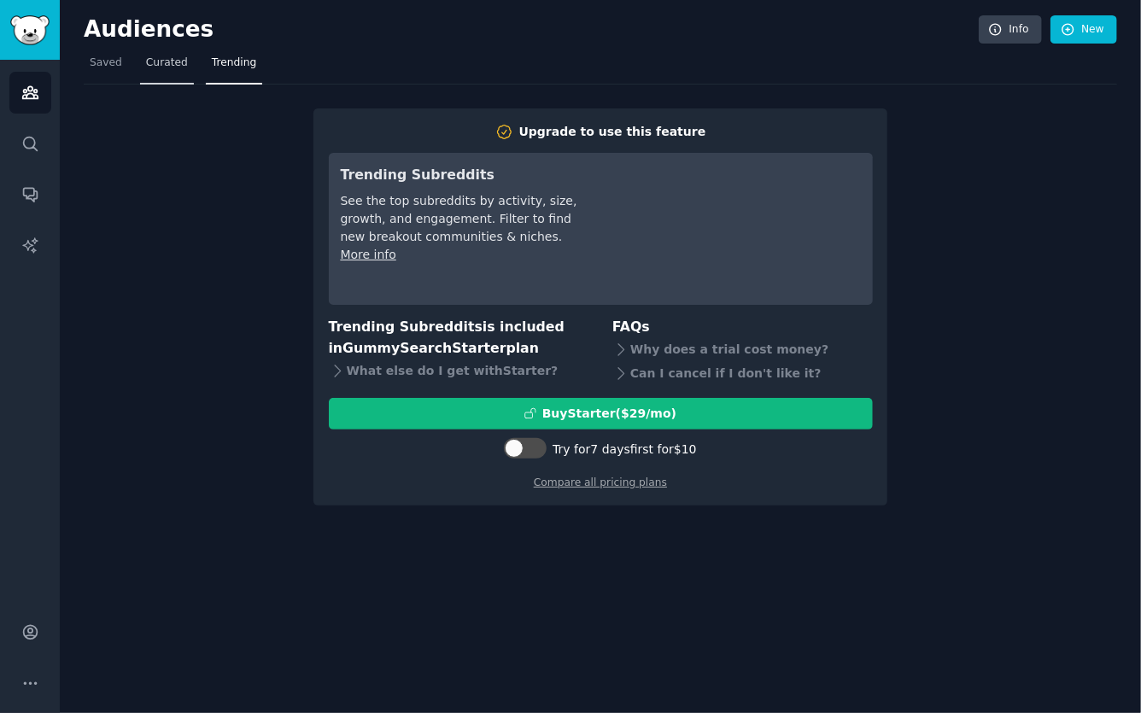
click at [176, 69] on span "Curated" at bounding box center [167, 63] width 42 height 15
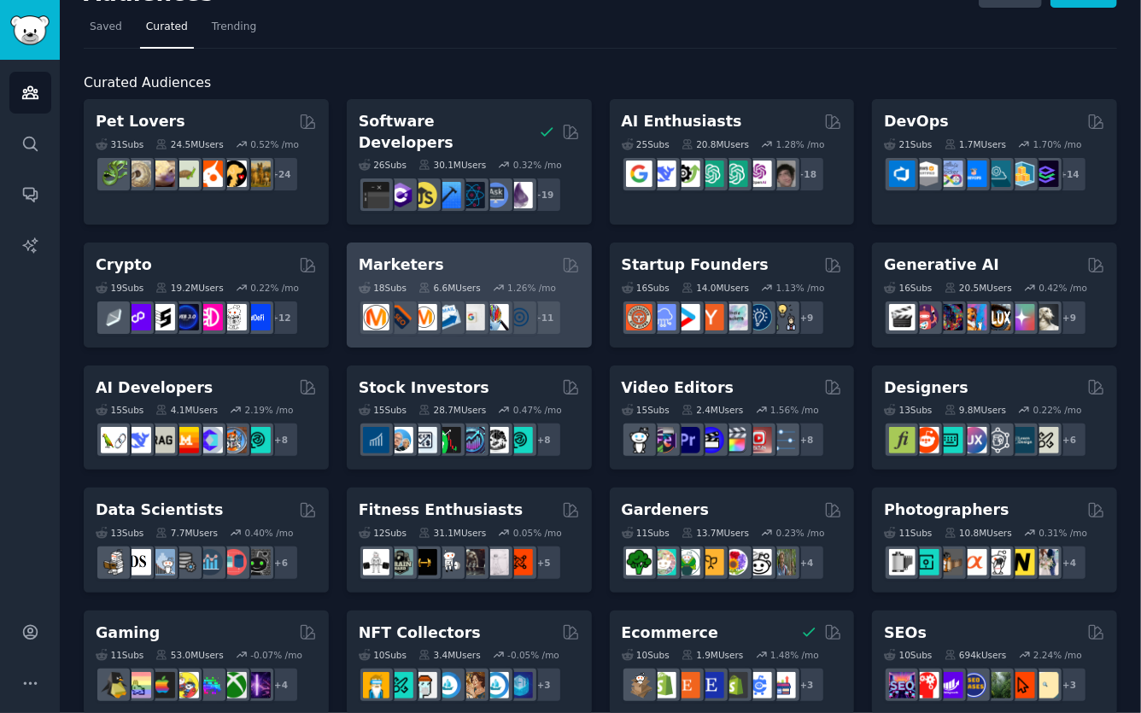
scroll to position [38, 0]
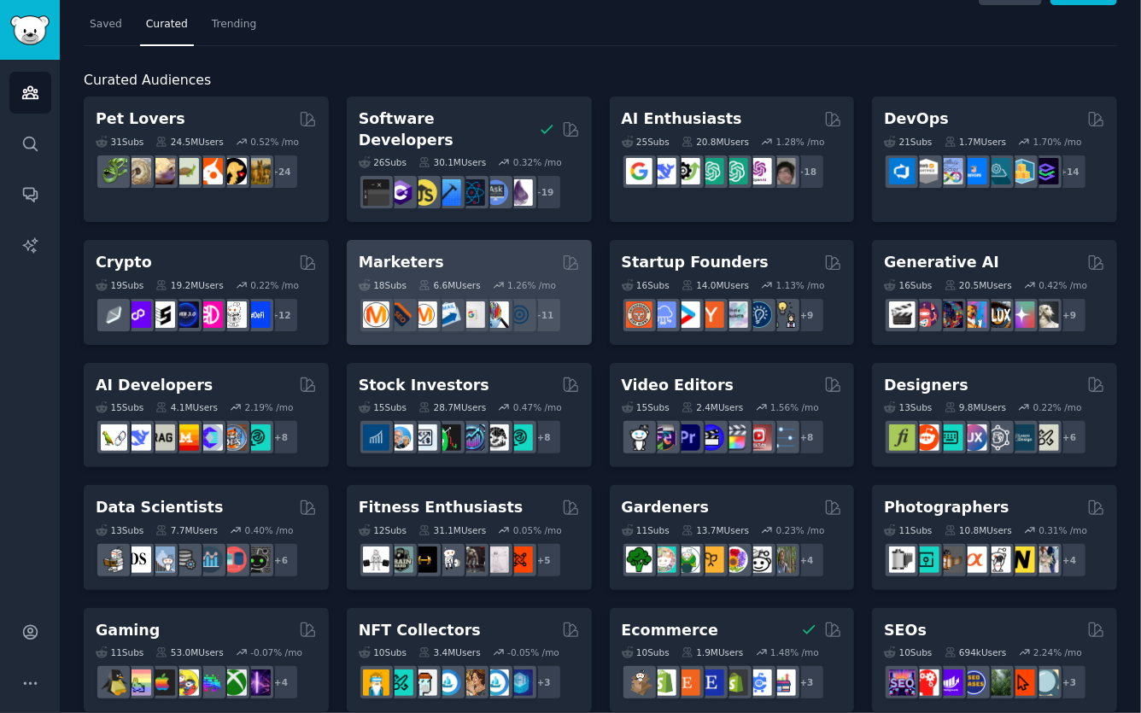
click at [557, 279] on div "18 Sub s 6.6M Users 1.26 % /mo" at bounding box center [469, 285] width 221 height 12
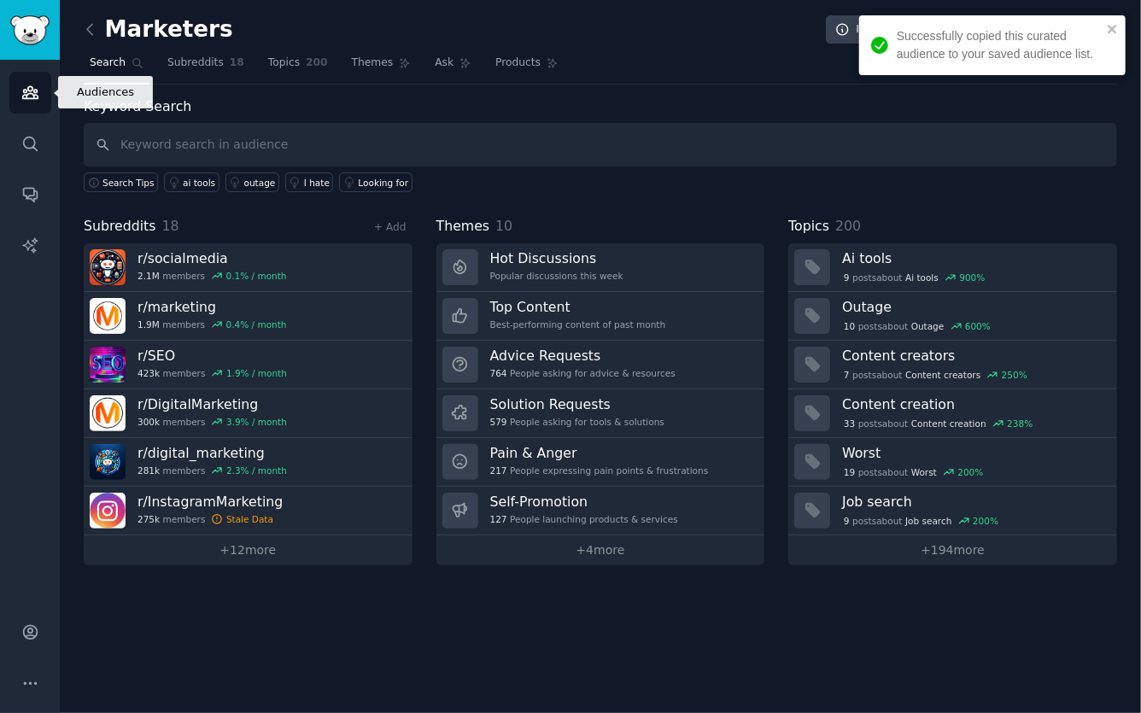
click at [41, 96] on link "Audiences" at bounding box center [30, 93] width 42 height 42
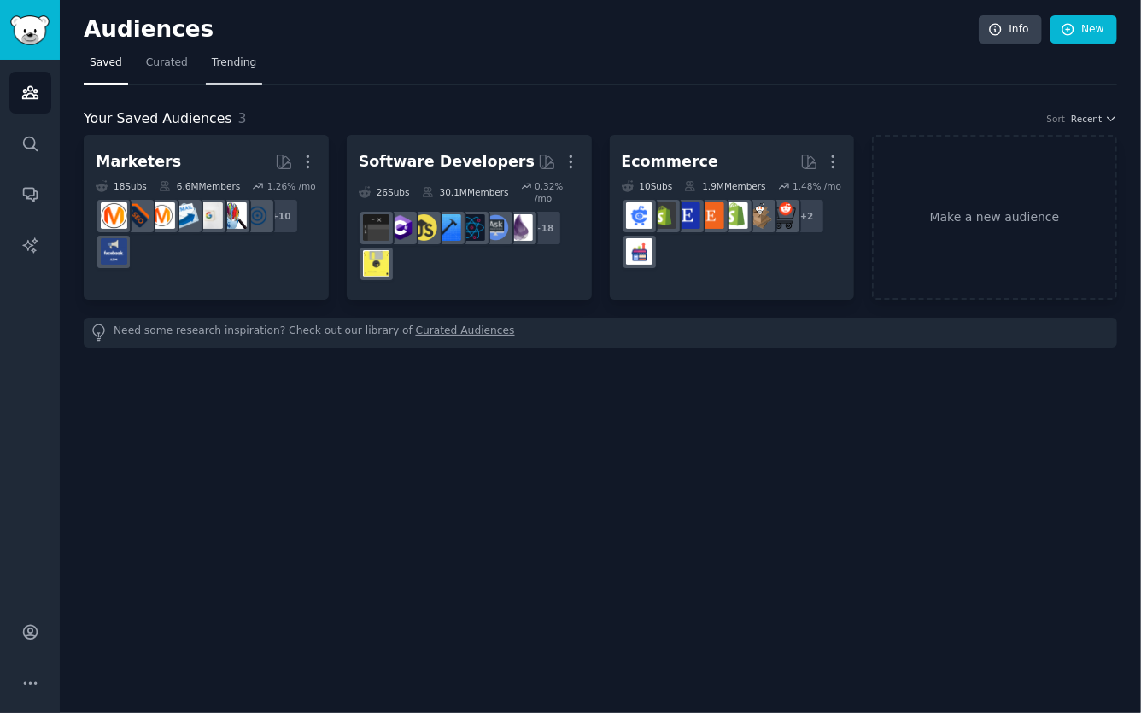
click at [216, 58] on span "Trending" at bounding box center [234, 63] width 44 height 15
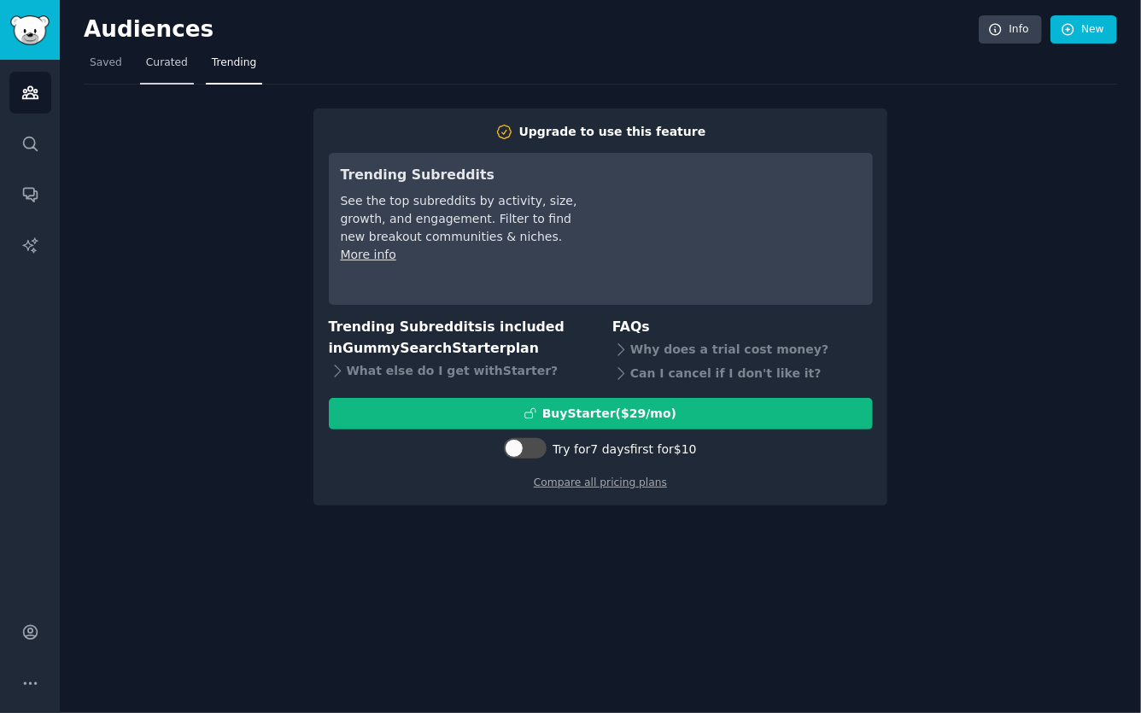
click at [159, 62] on span "Curated" at bounding box center [167, 63] width 42 height 15
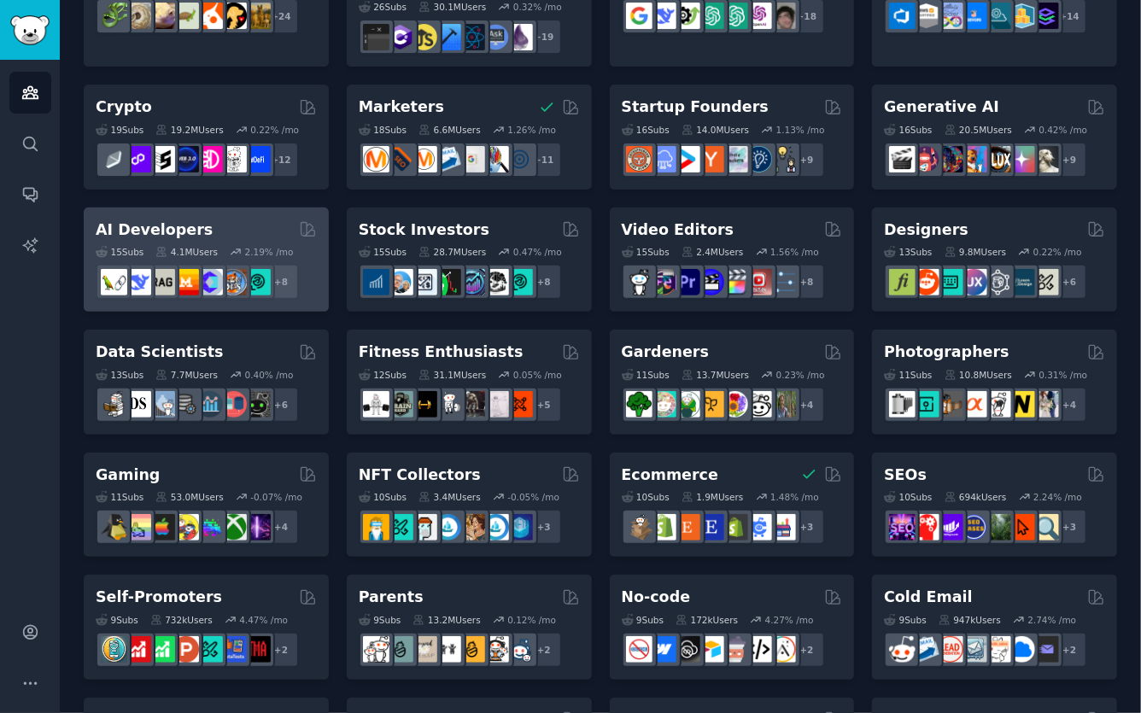
scroll to position [195, 0]
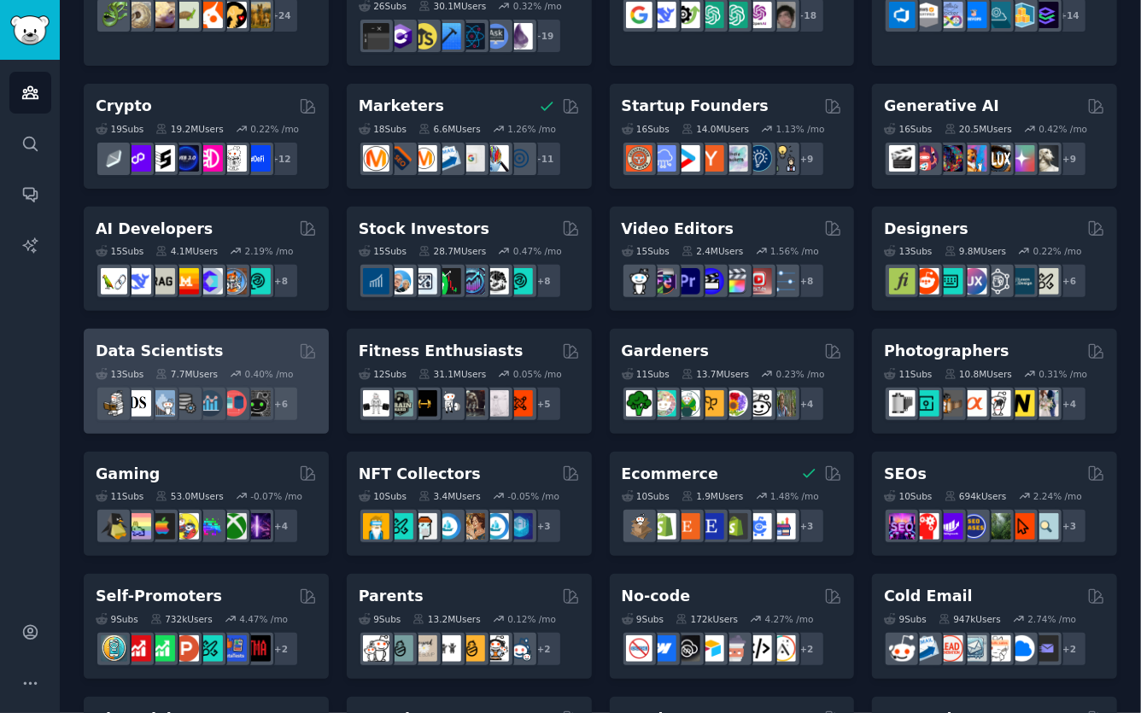
click at [302, 343] on icon at bounding box center [308, 352] width 18 height 18
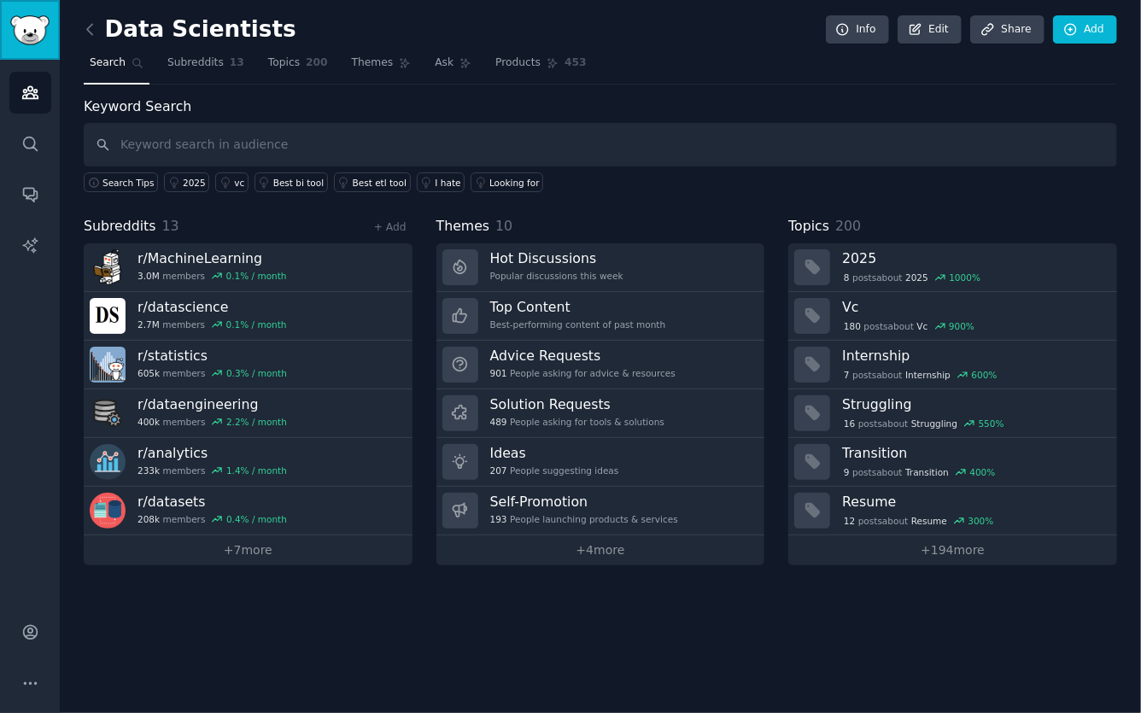
click at [38, 44] on link "Sidebar" at bounding box center [30, 30] width 60 height 60
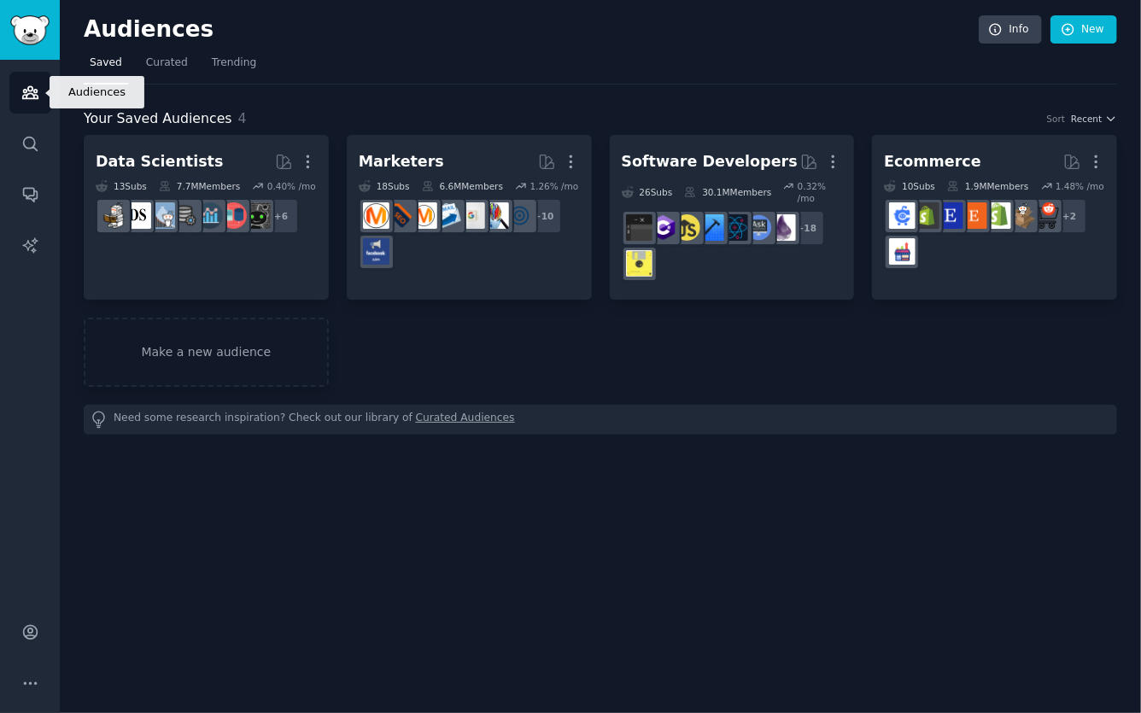
click at [32, 90] on icon "Sidebar" at bounding box center [29, 93] width 15 height 12
click at [173, 58] on span "Curated" at bounding box center [167, 63] width 42 height 15
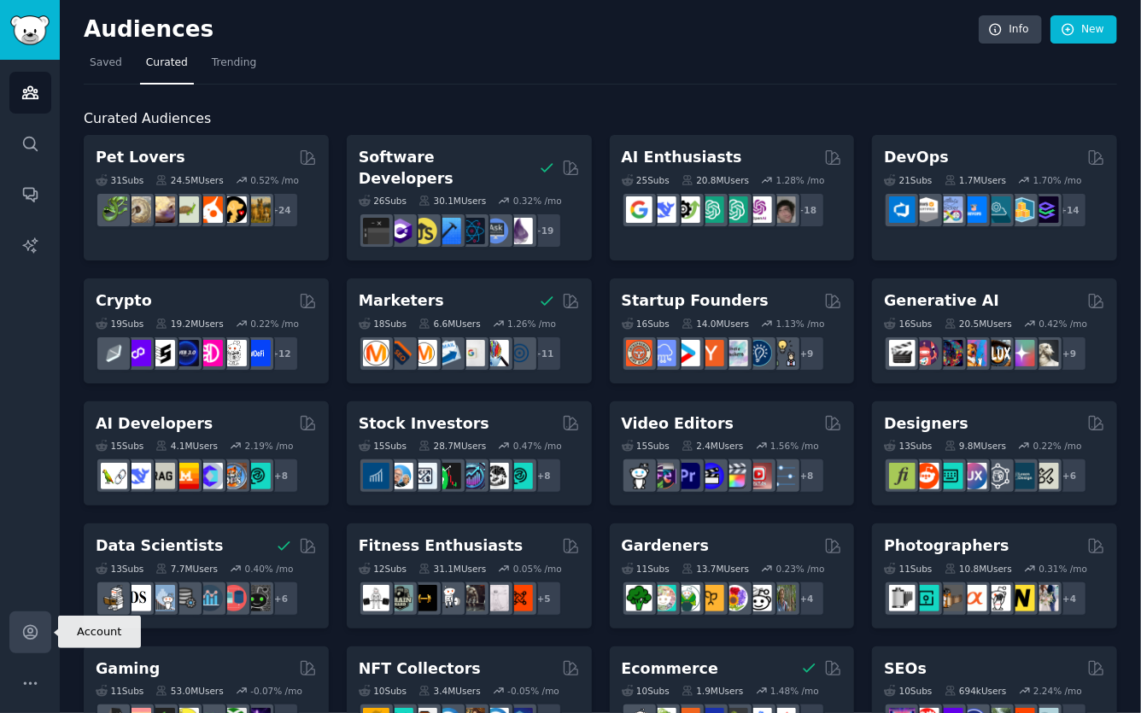
click at [44, 643] on link "Account" at bounding box center [30, 633] width 42 height 42
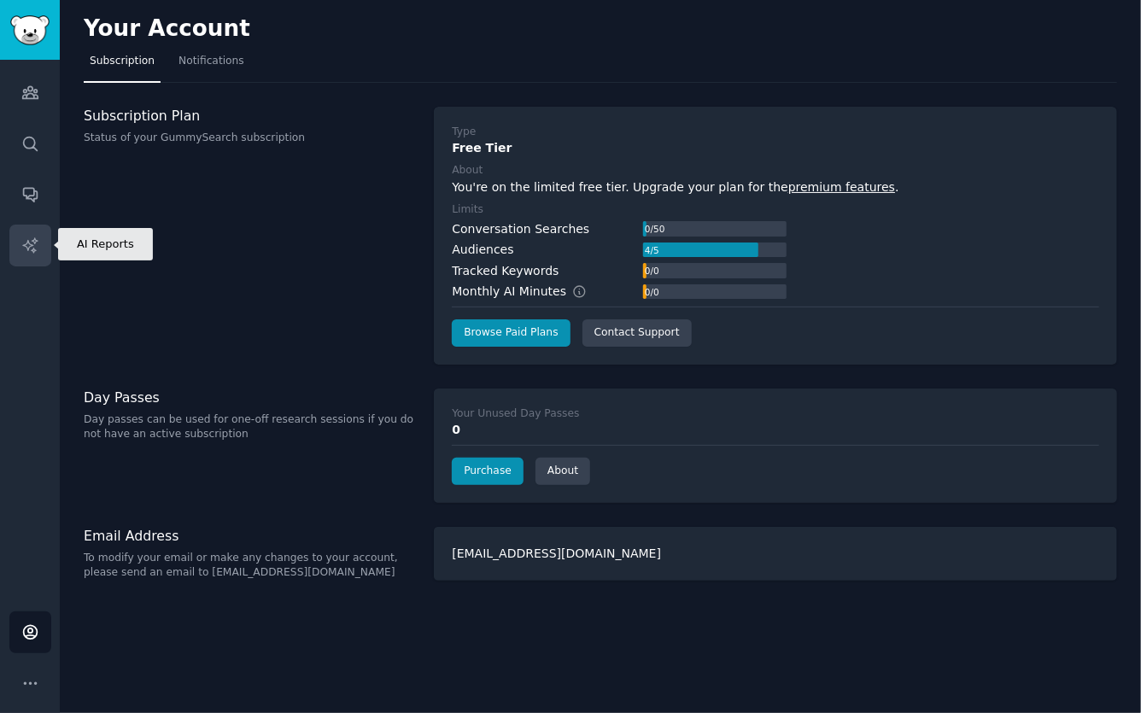
click at [24, 238] on icon "Sidebar" at bounding box center [30, 246] width 18 height 18
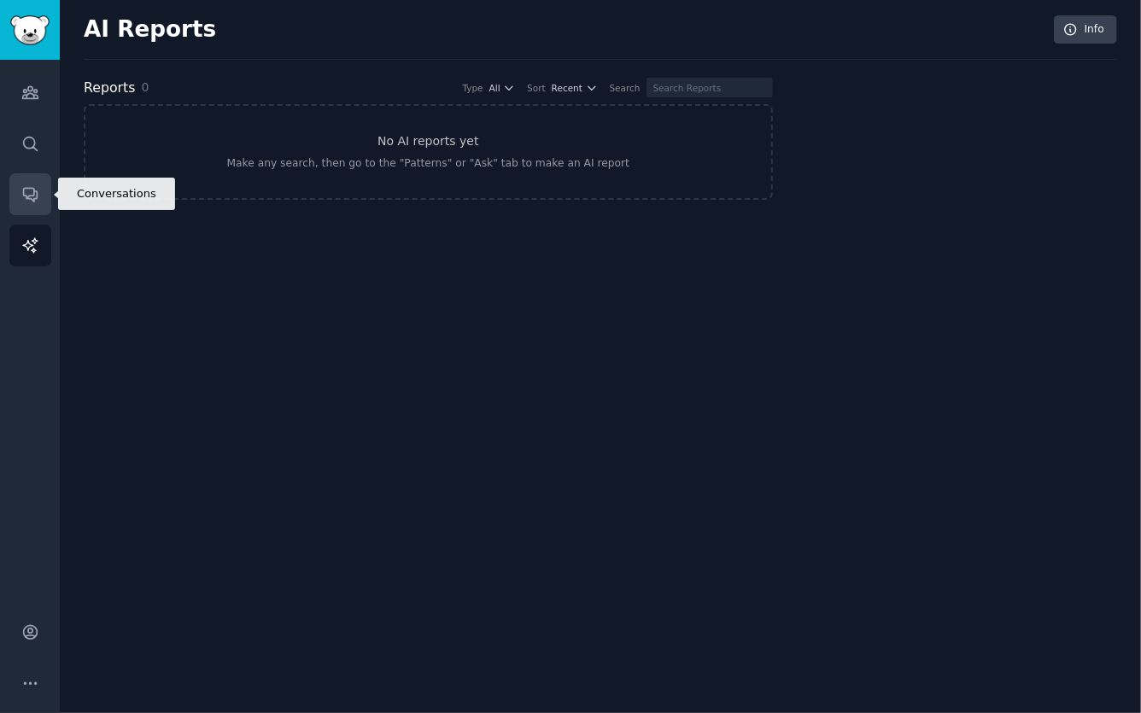
click at [35, 191] on icon "Sidebar" at bounding box center [30, 196] width 14 height 14
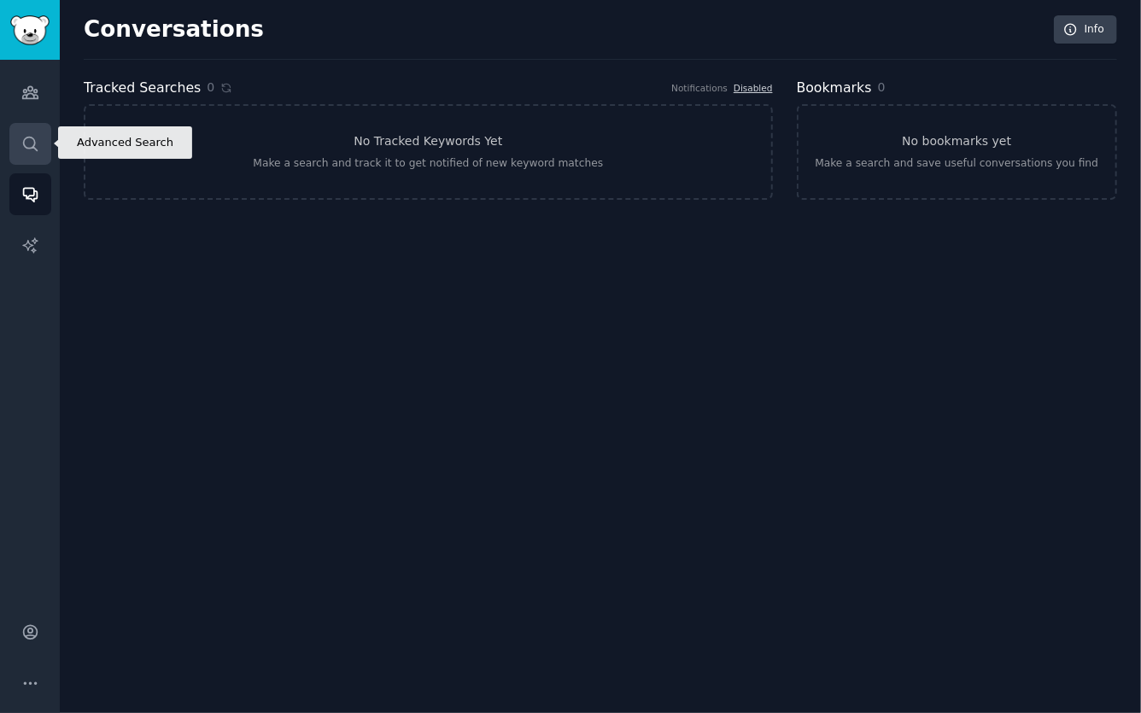
click at [36, 144] on icon "Sidebar" at bounding box center [30, 144] width 18 height 18
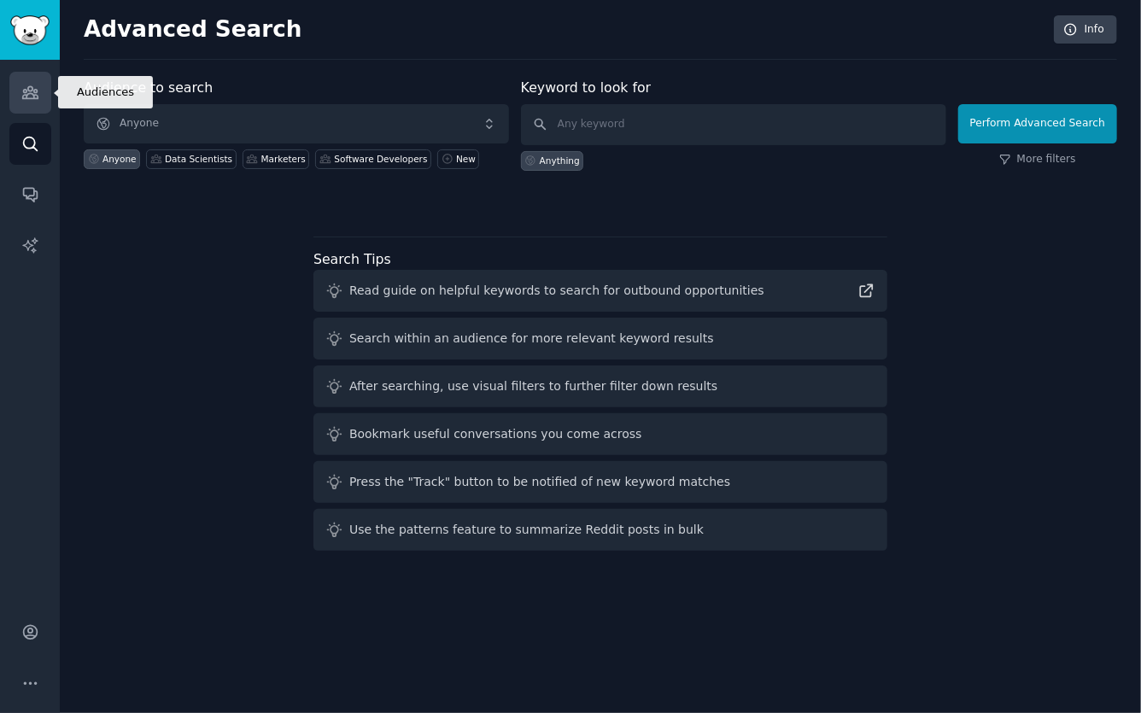
click at [44, 102] on link "Audiences" at bounding box center [30, 93] width 42 height 42
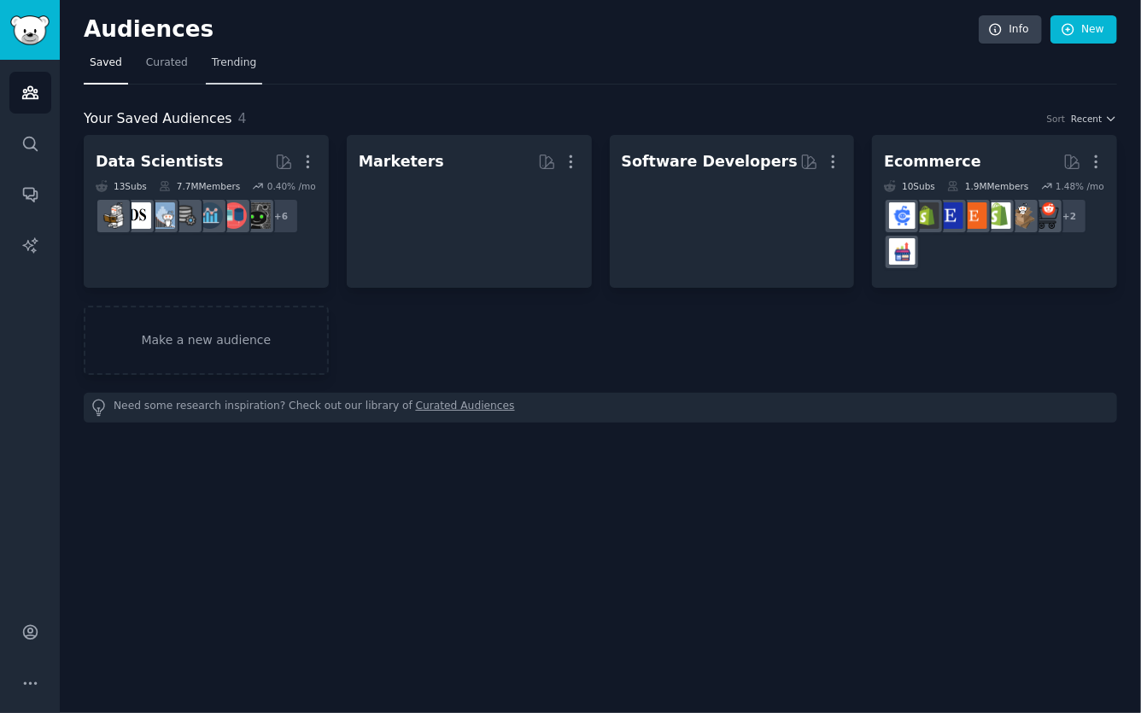
click at [226, 74] on link "Trending" at bounding box center [234, 67] width 56 height 35
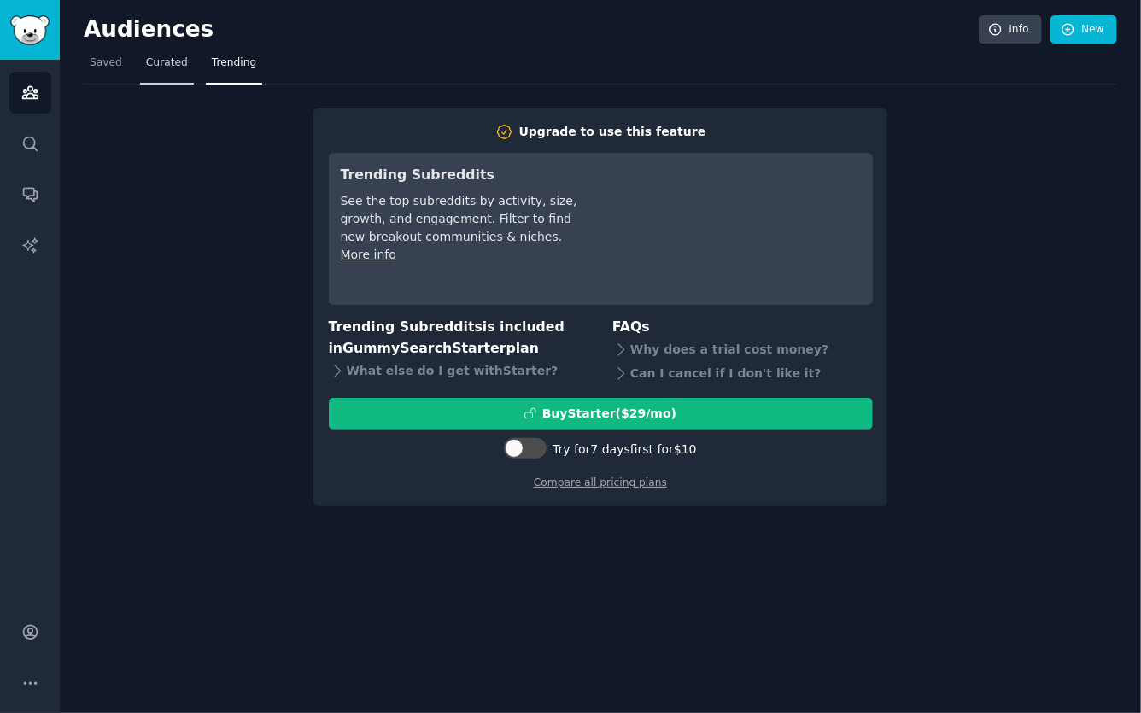
click at [163, 71] on link "Curated" at bounding box center [167, 67] width 54 height 35
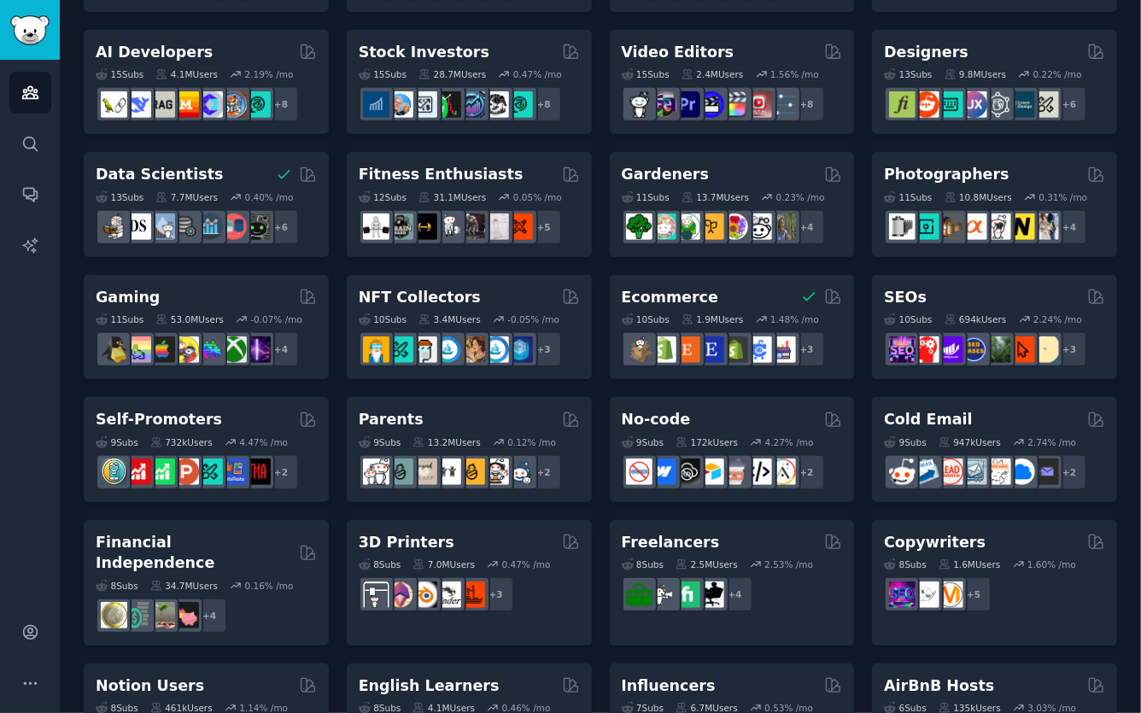
scroll to position [363, 0]
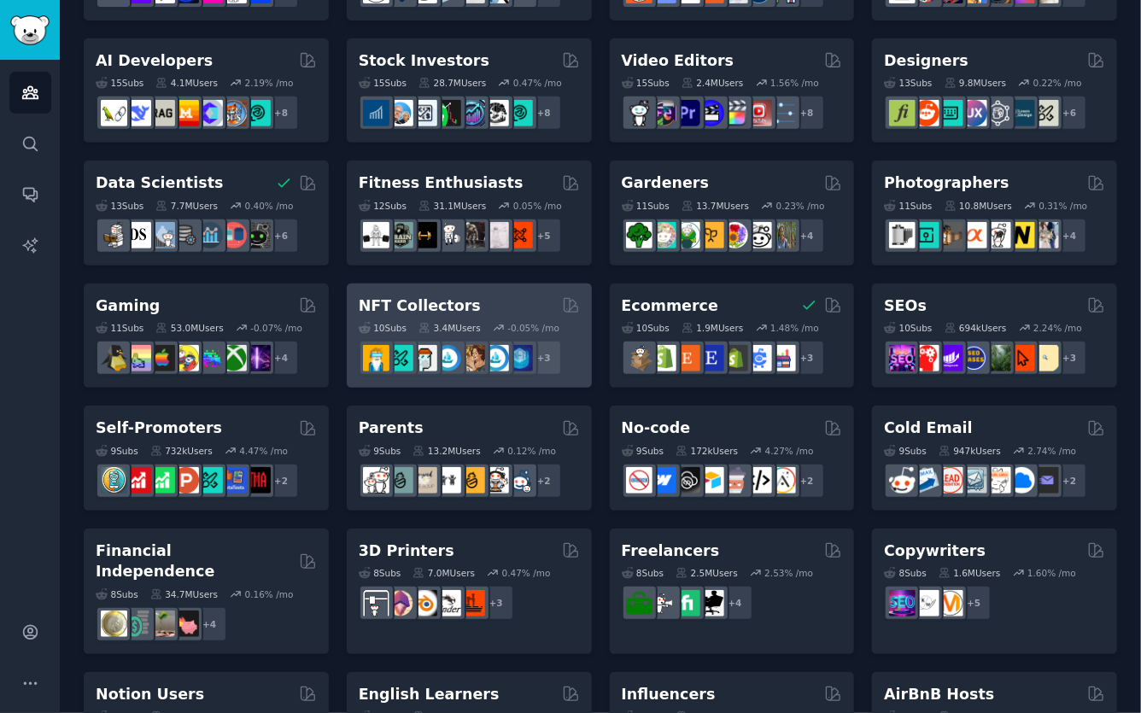
click at [566, 296] on icon at bounding box center [571, 305] width 18 height 18
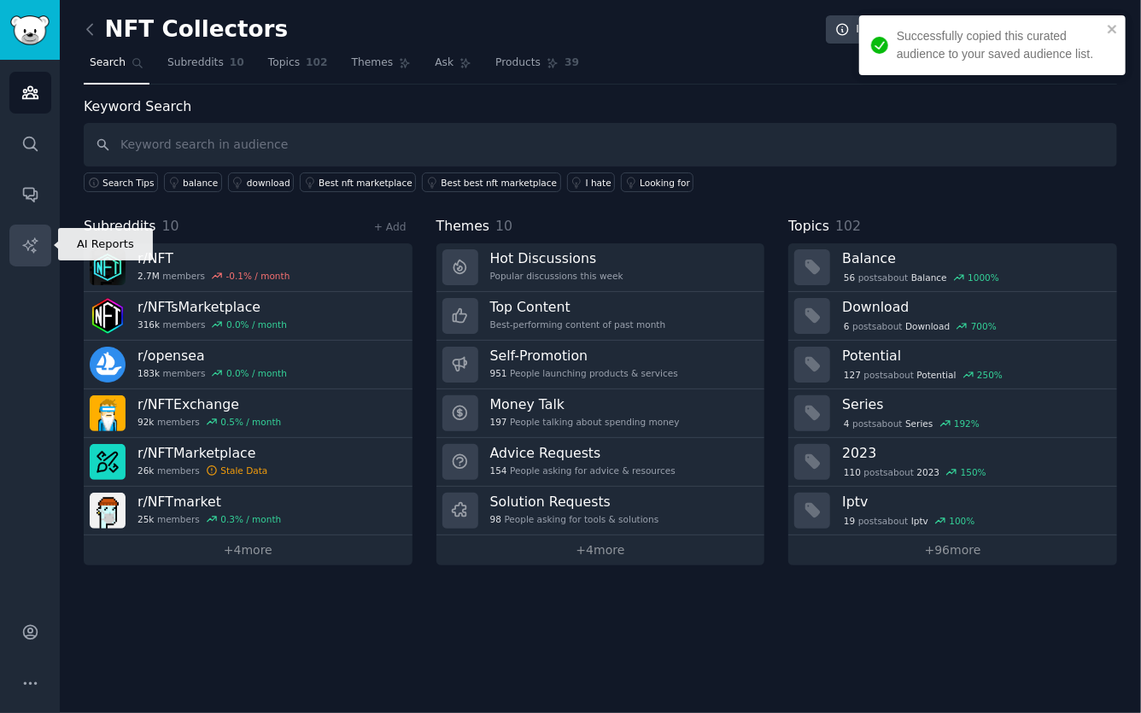
click at [45, 242] on link "AI Reports" at bounding box center [30, 246] width 42 height 42
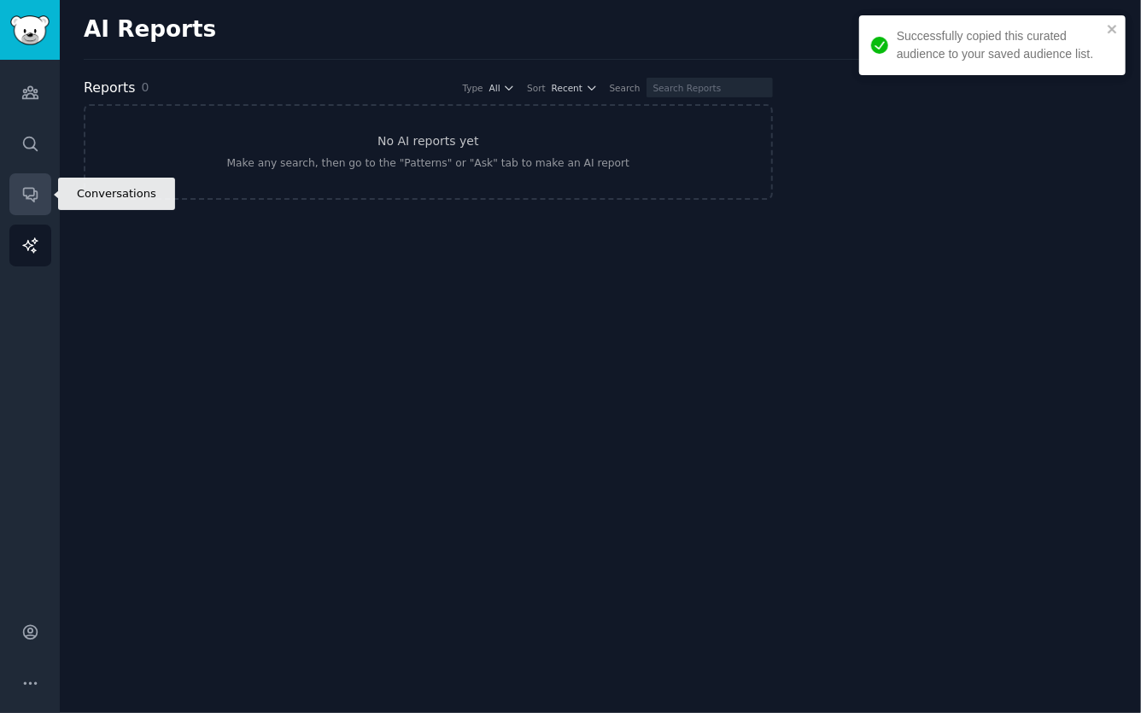
click at [21, 201] on icon "Sidebar" at bounding box center [30, 194] width 18 height 18
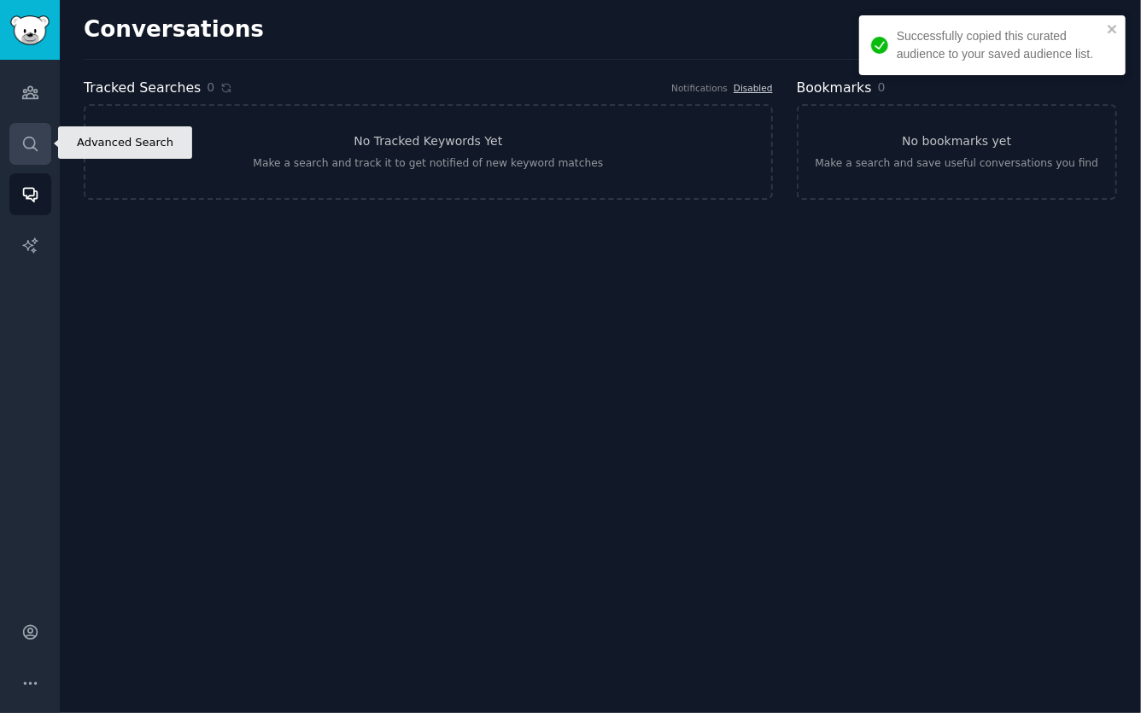
click at [25, 156] on link "Search" at bounding box center [30, 144] width 42 height 42
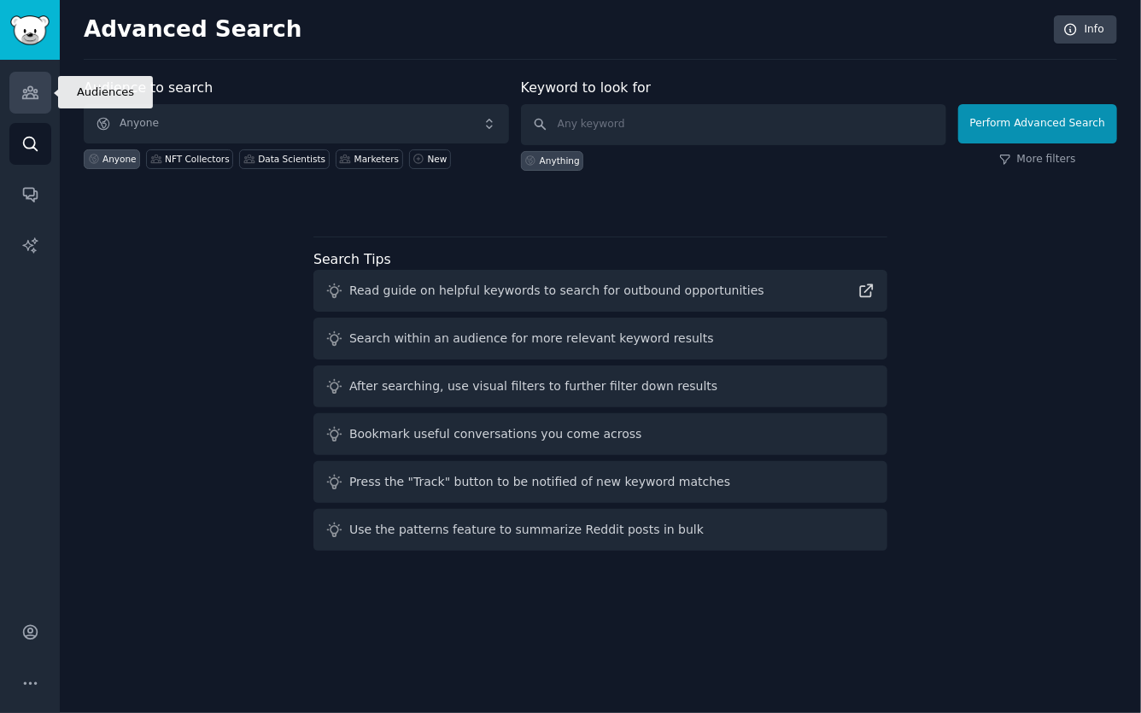
click at [15, 103] on link "Audiences" at bounding box center [30, 93] width 42 height 42
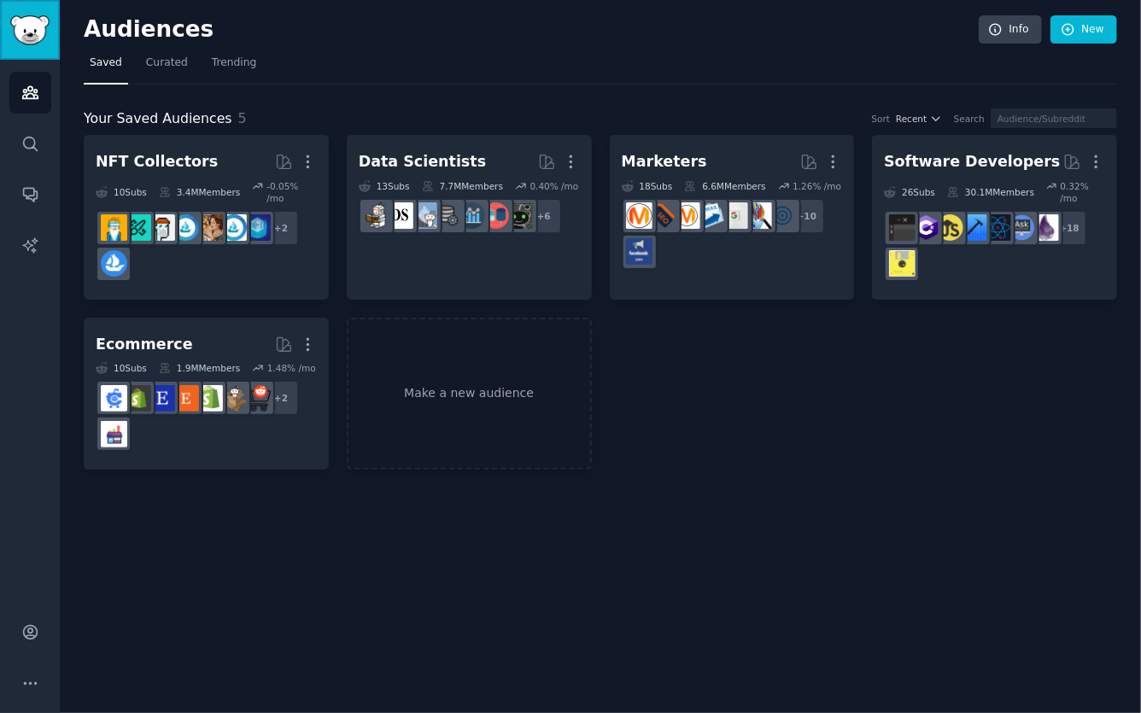
click at [26, 52] on link "Sidebar" at bounding box center [30, 30] width 60 height 60
click at [38, 251] on icon "Sidebar" at bounding box center [30, 246] width 18 height 18
